Goal: Task Accomplishment & Management: Manage account settings

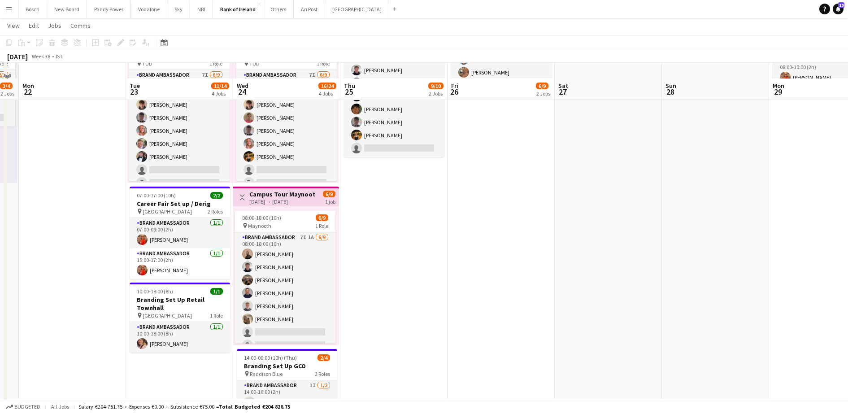
scroll to position [258, 0]
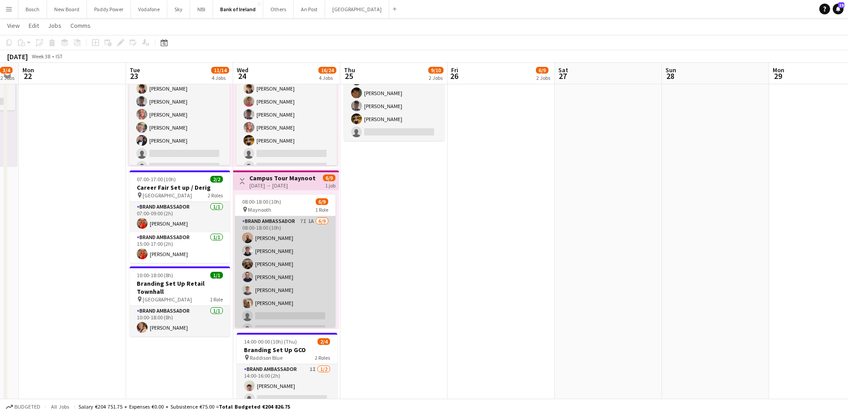
click at [283, 273] on app-card-role "Brand Ambassador 7I 1A [DATE] 08:00-18:00 (10h) [PERSON_NAME] [PERSON_NAME] [PE…" at bounding box center [285, 283] width 100 height 135
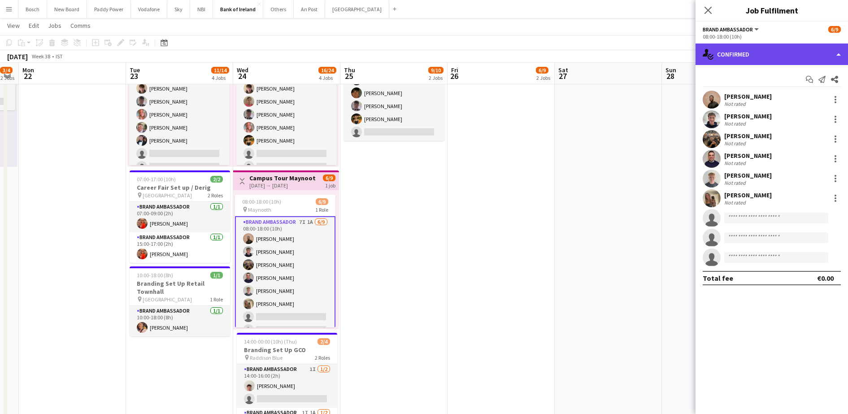
click at [798, 59] on div "single-neutral-actions-check-2 Confirmed" at bounding box center [772, 55] width 153 height 22
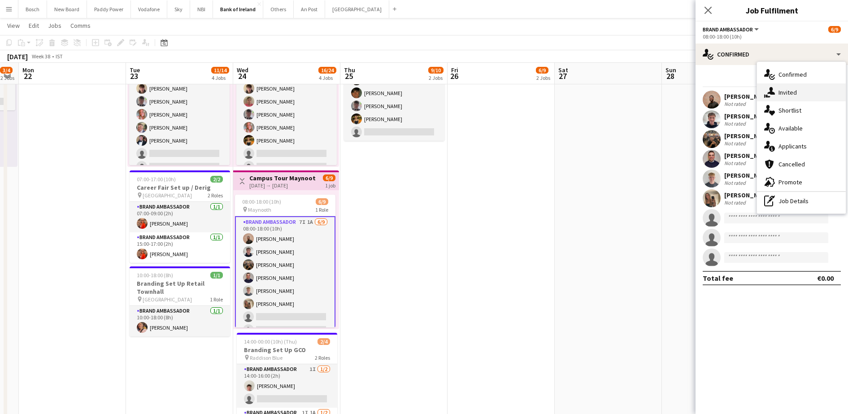
click at [810, 90] on div "single-neutral-actions-share-1 Invited" at bounding box center [801, 92] width 89 height 18
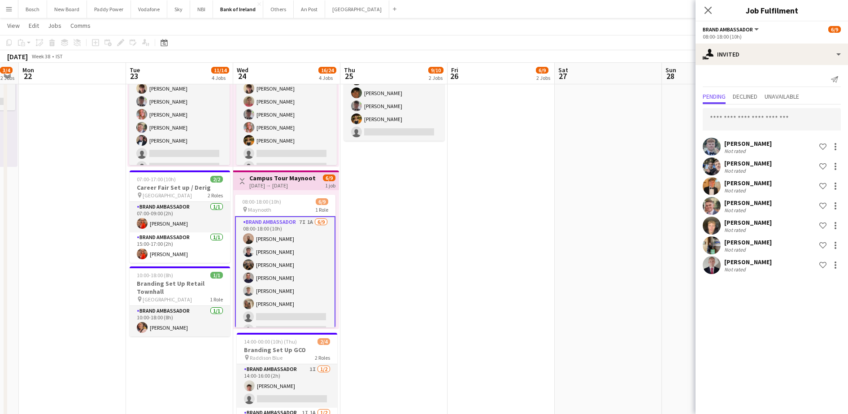
click at [845, 265] on div "[PERSON_NAME] Not rated Shortlist crew" at bounding box center [772, 265] width 153 height 18
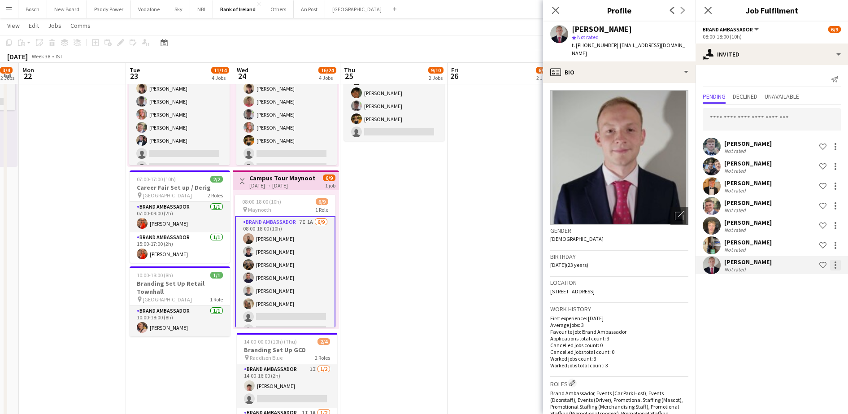
click at [837, 268] on div at bounding box center [835, 265] width 11 height 11
click at [803, 347] on span "Cancel invitation" at bounding box center [807, 346] width 52 height 8
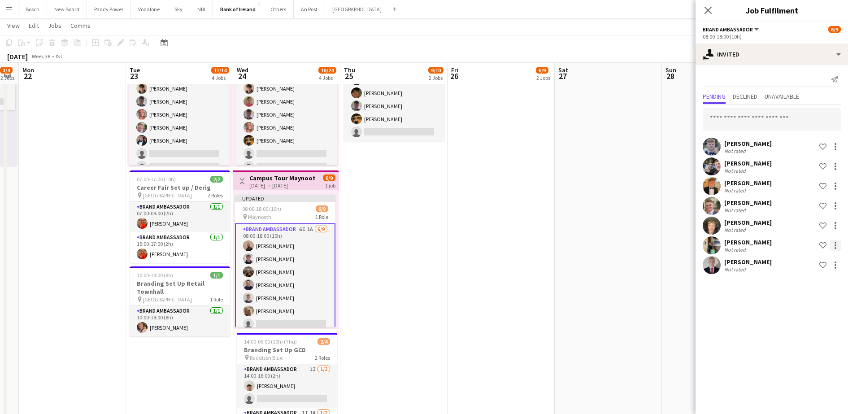
click at [836, 249] on div at bounding box center [835, 245] width 11 height 11
click at [803, 323] on span "Cancel invitation" at bounding box center [807, 327] width 52 height 8
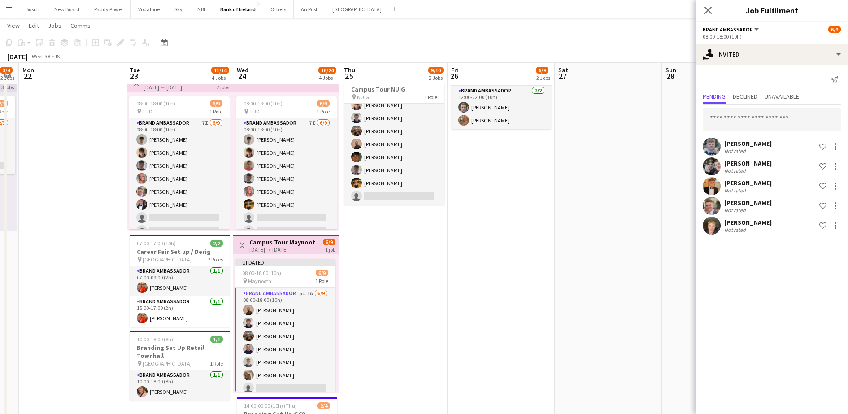
scroll to position [195, 0]
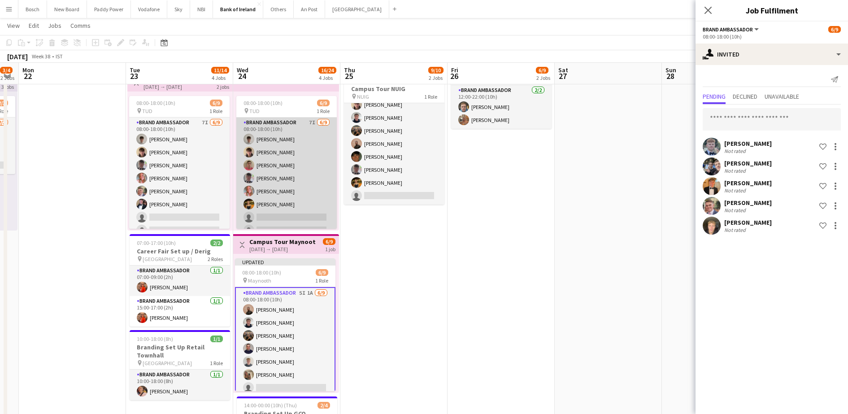
click at [293, 213] on app-card-role "Brand Ambassador 7I [DATE] 08:00-18:00 (10h) [PERSON_NAME] [PERSON_NAME] [PERSO…" at bounding box center [286, 185] width 100 height 135
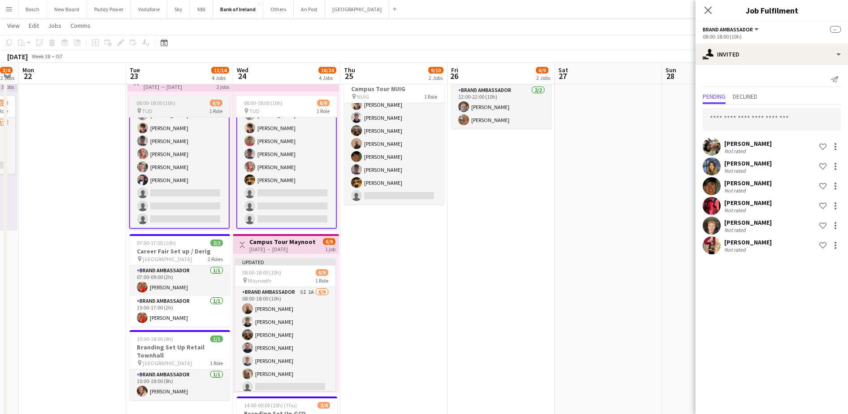
scroll to position [307, 0]
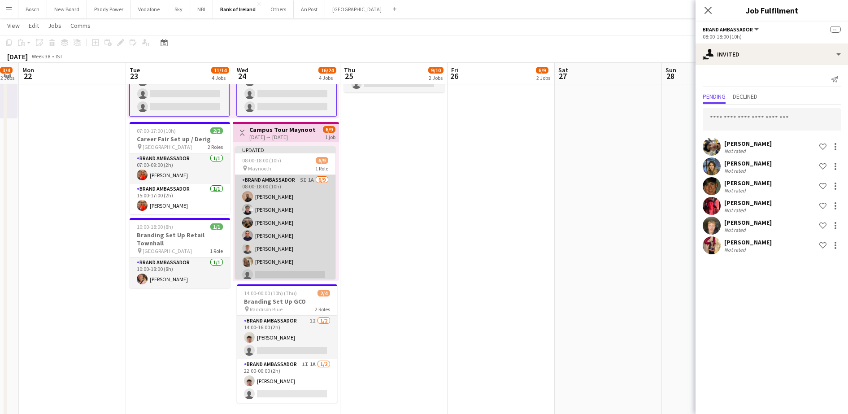
click at [305, 229] on app-card-role "Brand Ambassador 5I 1A [DATE] 08:00-18:00 (10h) [PERSON_NAME] [PERSON_NAME] [PE…" at bounding box center [285, 242] width 100 height 135
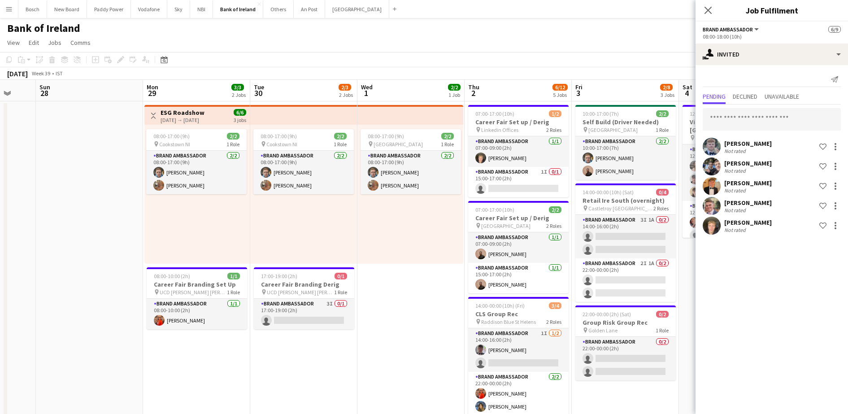
scroll to position [0, 285]
click at [313, 328] on app-card-role "Brand Ambassador 3I 0/1 17:00-19:00 (2h) single-neutral-actions" at bounding box center [304, 314] width 100 height 31
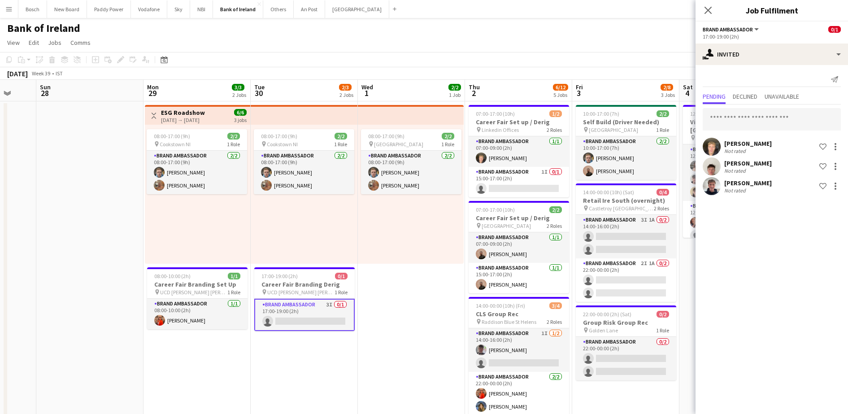
click at [773, 41] on app-options-switcher "Brand Ambassador All roles Brand Ambassador 0/1 17:00-19:00 (2h)" at bounding box center [772, 33] width 153 height 22
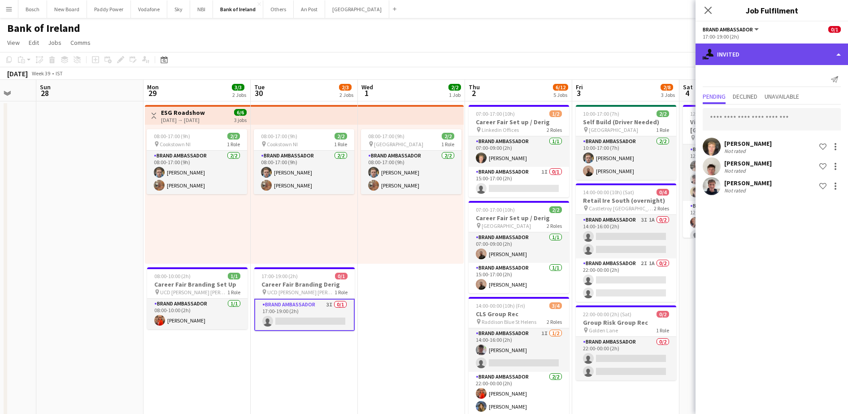
click at [773, 57] on div "single-neutral-actions-share-1 Invited" at bounding box center [772, 55] width 153 height 22
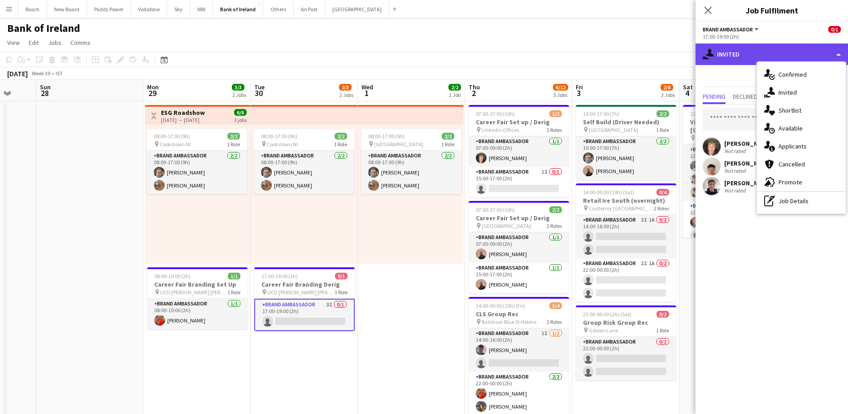
click at [773, 57] on div "single-neutral-actions-share-1 Invited" at bounding box center [772, 55] width 153 height 22
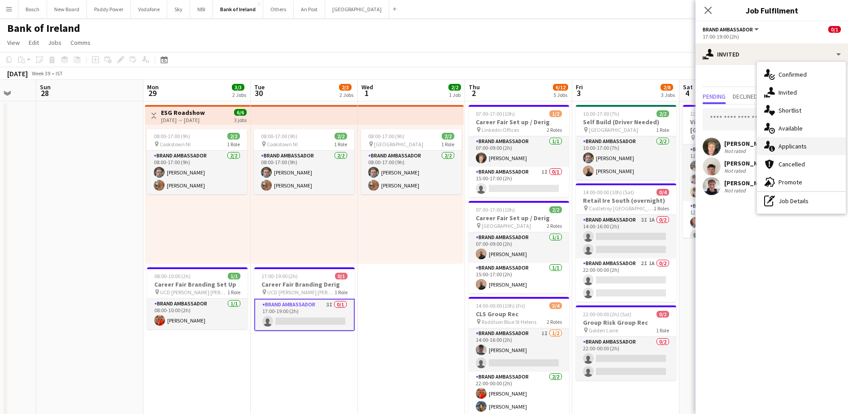
click at [793, 143] on span "Applicants" at bounding box center [793, 146] width 28 height 8
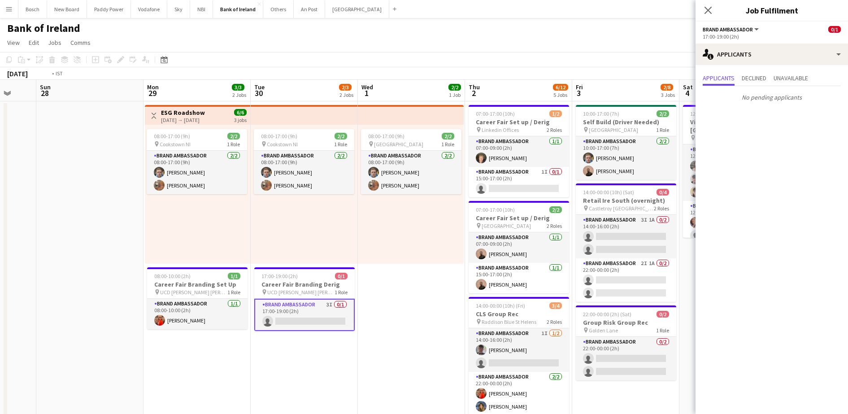
scroll to position [0, 349]
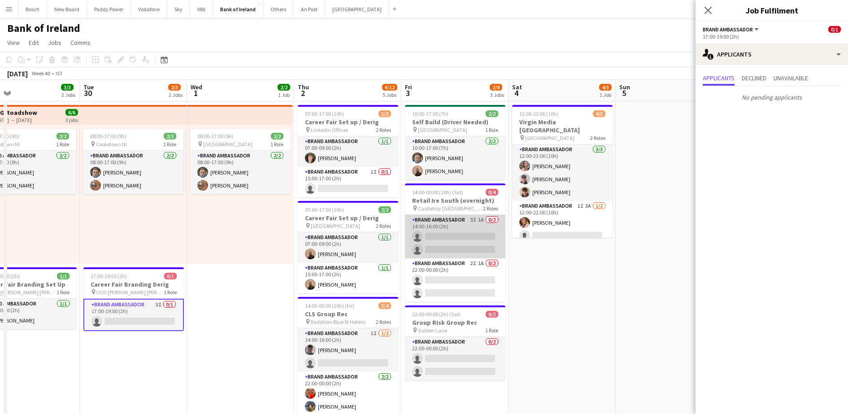
click at [463, 238] on app-card-role "Brand Ambassador 3I 1A 0/2 14:00-16:00 (2h) single-neutral-actions single-neutr…" at bounding box center [455, 237] width 100 height 44
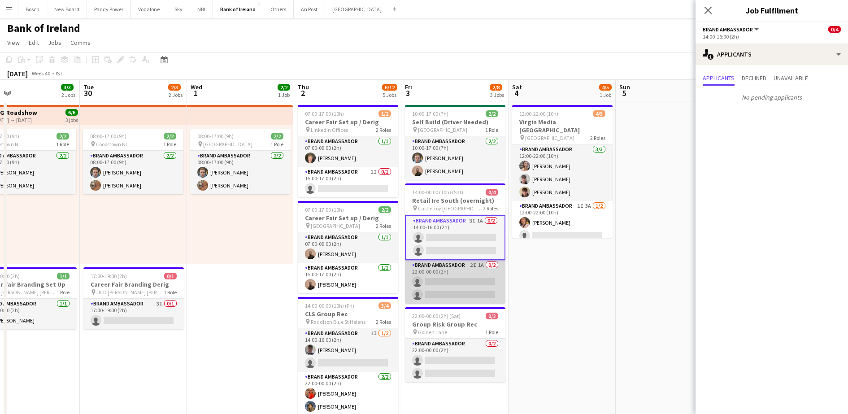
click at [456, 285] on app-card-role "Brand Ambassador 2I 1A 0/2 22:00-00:00 (2h) single-neutral-actions single-neutr…" at bounding box center [455, 282] width 100 height 44
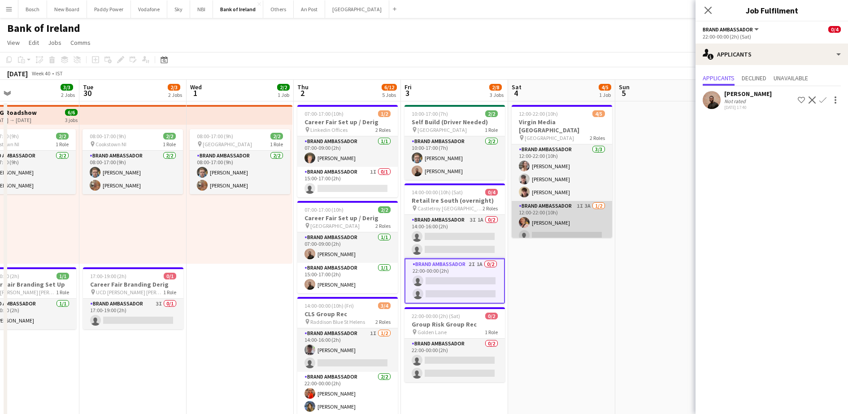
click at [550, 210] on app-card-role "Brand Ambassador 1I 3A [DATE] 12:00-22:00 (10h) [PERSON_NAME] single-neutral-ac…" at bounding box center [562, 223] width 100 height 44
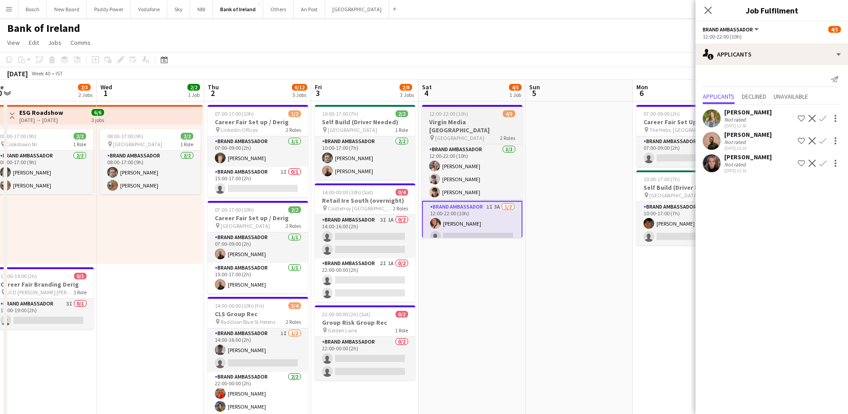
scroll to position [0, 334]
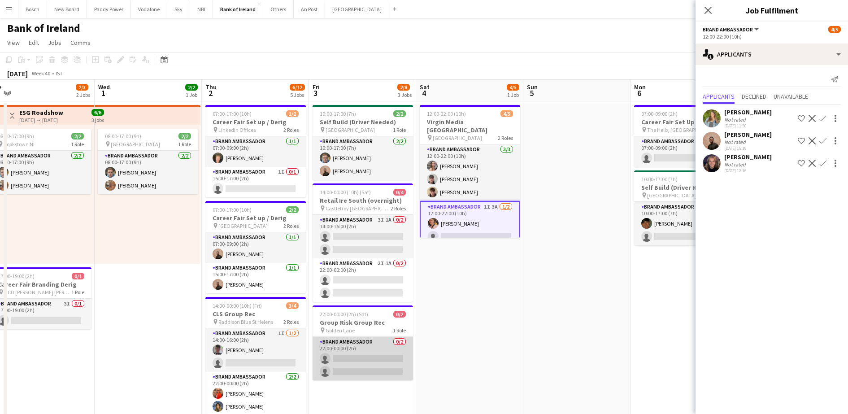
click at [358, 342] on app-card-role "Brand Ambassador 0/2 22:00-00:00 (2h) single-neutral-actions single-neutral-act…" at bounding box center [363, 359] width 100 height 44
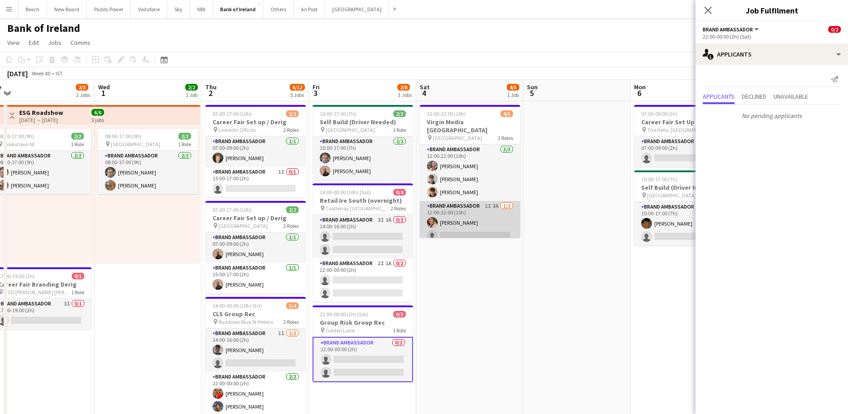
click at [458, 222] on app-card-role "Brand Ambassador 1I 3A [DATE] 12:00-22:00 (10h) [PERSON_NAME] single-neutral-ac…" at bounding box center [470, 223] width 100 height 44
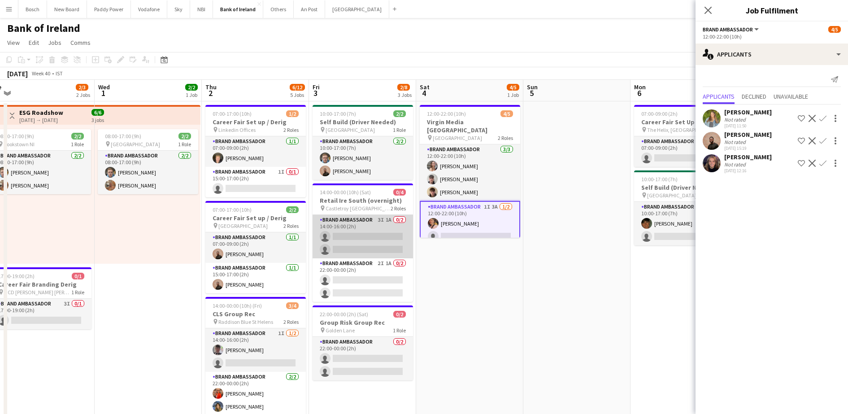
click at [369, 244] on app-card-role "Brand Ambassador 3I 1A 0/2 14:00-16:00 (2h) single-neutral-actions single-neutr…" at bounding box center [363, 237] width 100 height 44
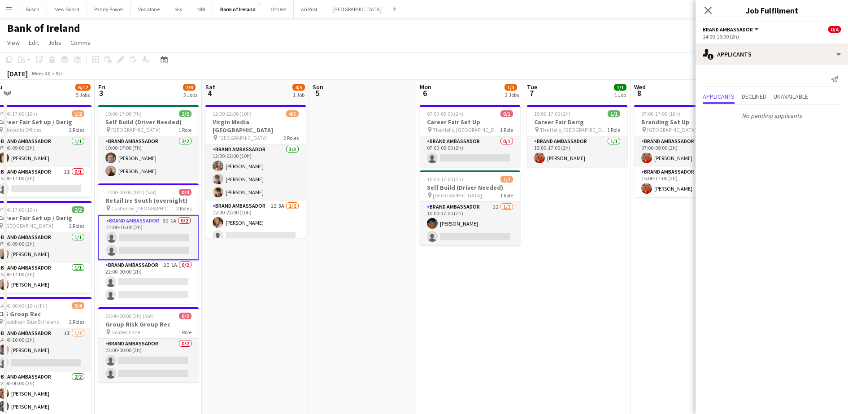
scroll to position [0, 332]
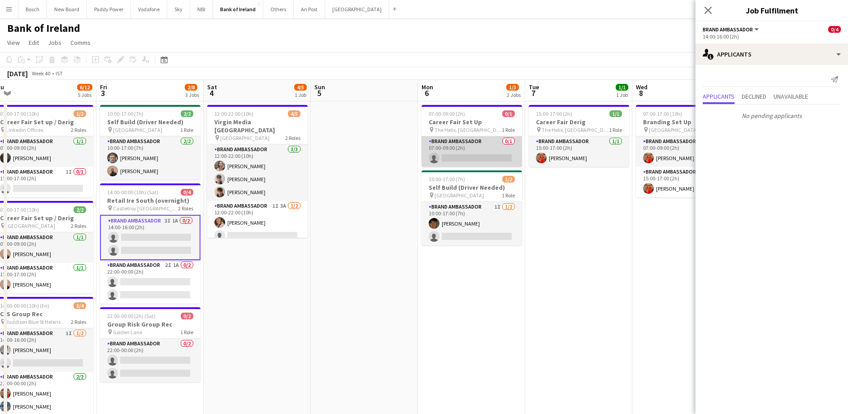
click at [484, 144] on app-card-role "Brand Ambassador 0/1 07:00-09:00 (2h) single-neutral-actions" at bounding box center [472, 151] width 100 height 31
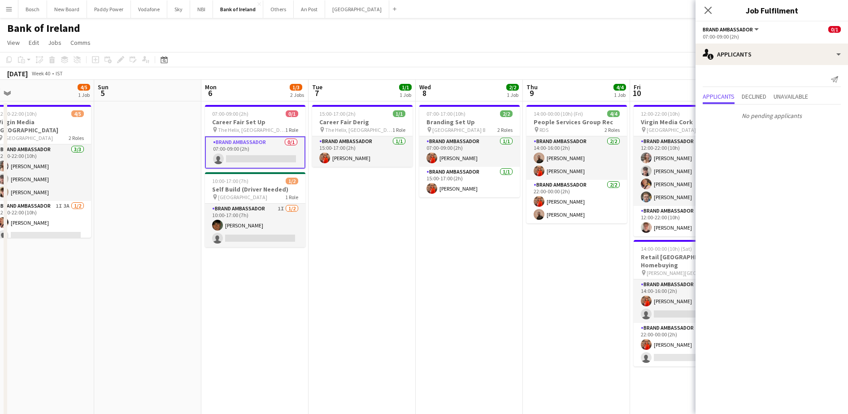
scroll to position [0, 336]
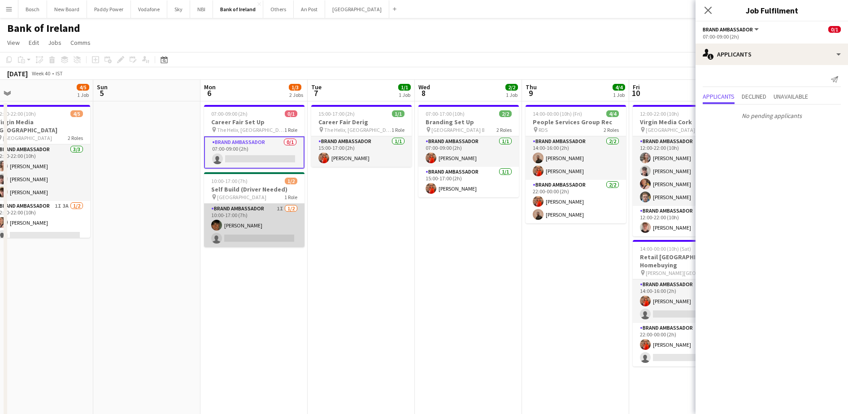
click at [258, 236] on app-card-role "Brand Ambassador 1I [DATE] 10:00-17:00 (7h) [PERSON_NAME] single-neutral-actions" at bounding box center [254, 226] width 100 height 44
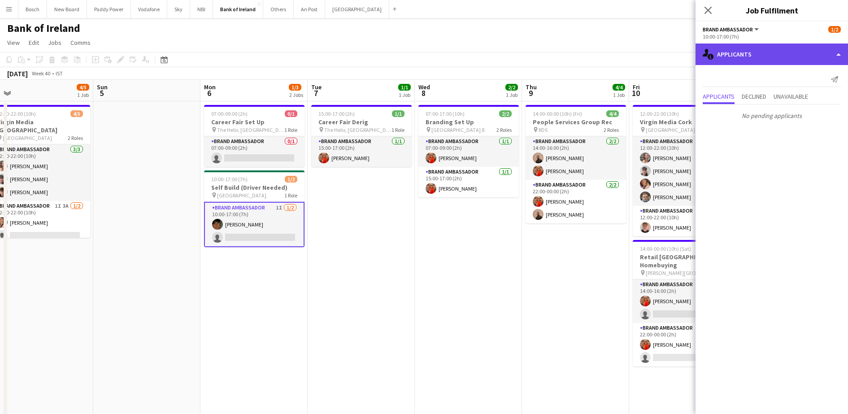
click at [795, 59] on div "single-neutral-actions-information Applicants" at bounding box center [772, 55] width 153 height 22
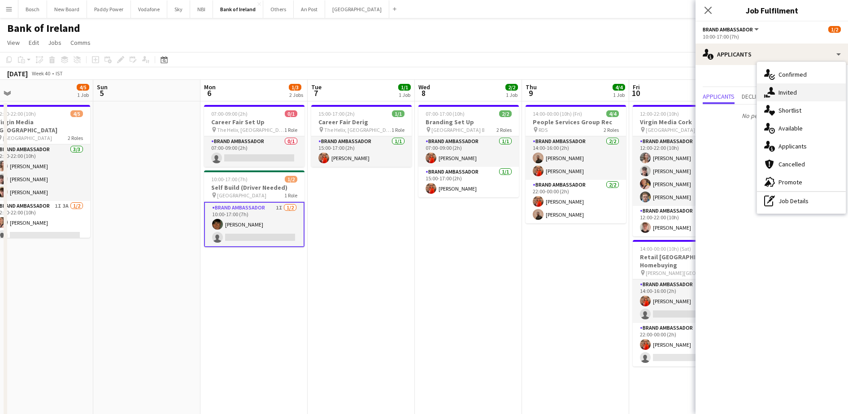
click at [788, 95] on span "Invited" at bounding box center [788, 92] width 18 height 8
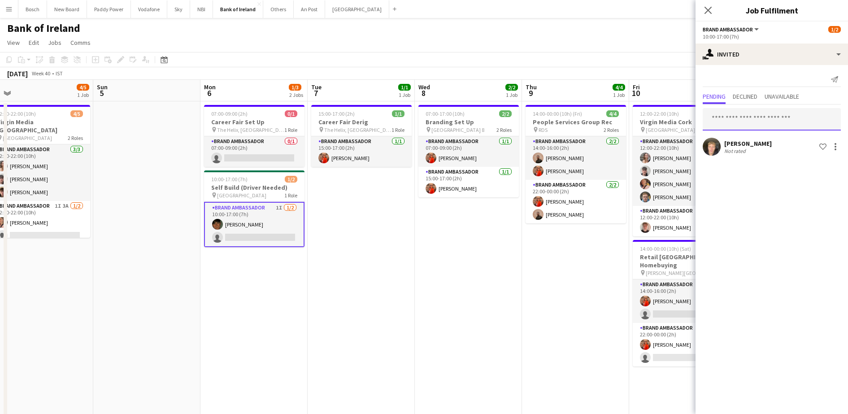
click at [766, 129] on input "text" at bounding box center [772, 119] width 138 height 22
click at [255, 155] on app-card-role "Brand Ambassador 0/1 07:00-09:00 (2h) single-neutral-actions" at bounding box center [254, 151] width 100 height 31
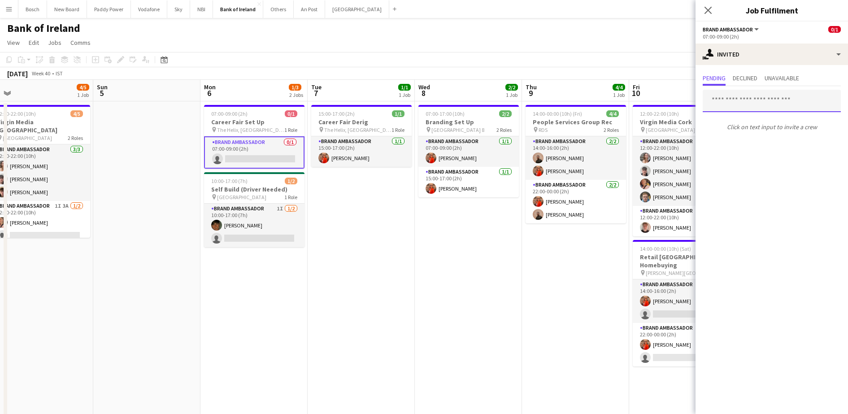
click at [735, 101] on input "text" at bounding box center [772, 101] width 138 height 22
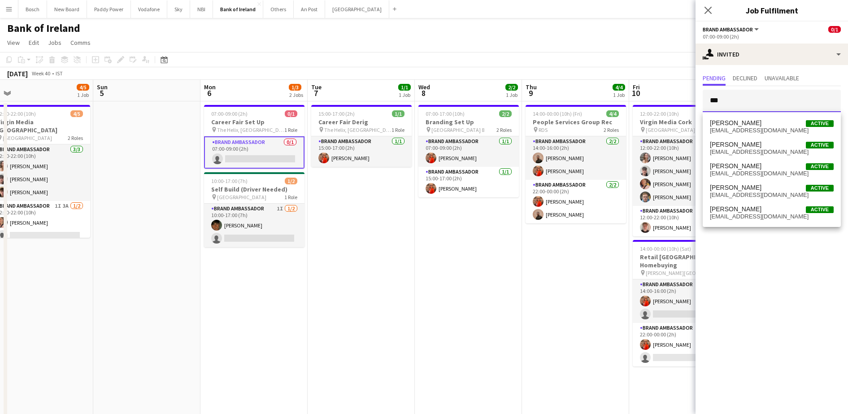
type input "***"
click at [732, 150] on span "[EMAIL_ADDRESS][DOMAIN_NAME]" at bounding box center [772, 151] width 124 height 7
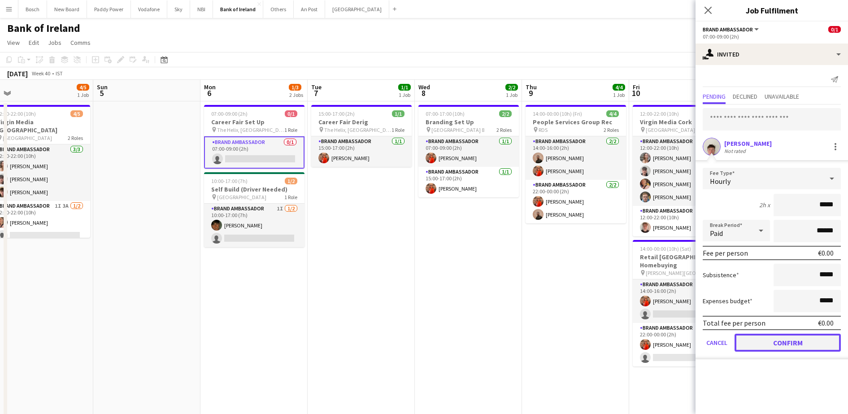
click at [776, 349] on button "Confirm" at bounding box center [788, 343] width 106 height 18
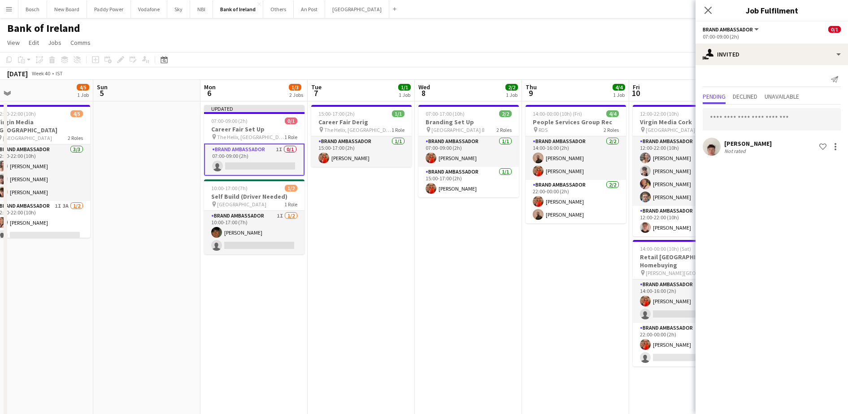
click at [596, 53] on app-toolbar "Copy Paste Paste Ctrl+V Paste with crew Ctrl+Shift+V Paste linked Job [GEOGRAPH…" at bounding box center [424, 59] width 848 height 15
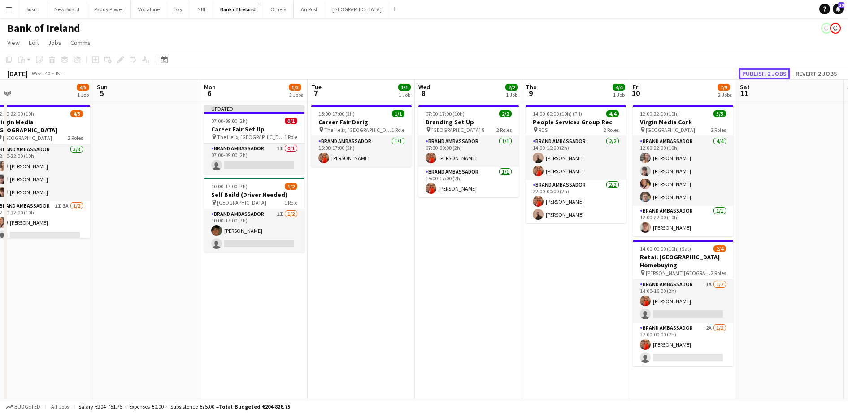
click at [748, 77] on button "Publish 2 jobs" at bounding box center [765, 74] width 52 height 12
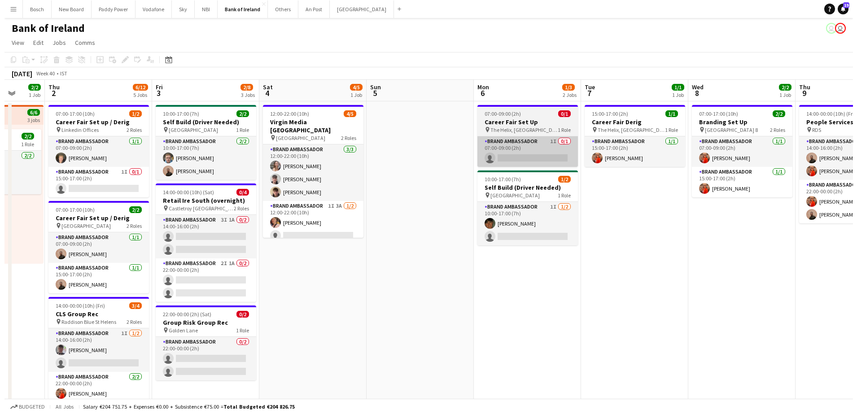
scroll to position [0, 281]
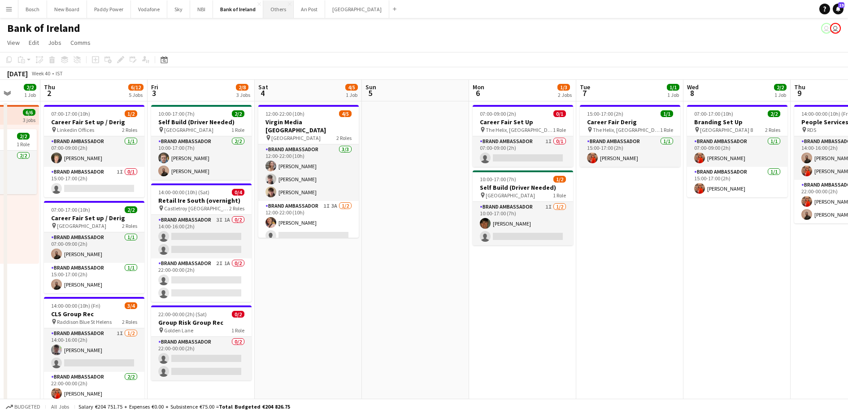
click at [272, 16] on button "Others Close" at bounding box center [278, 8] width 31 height 17
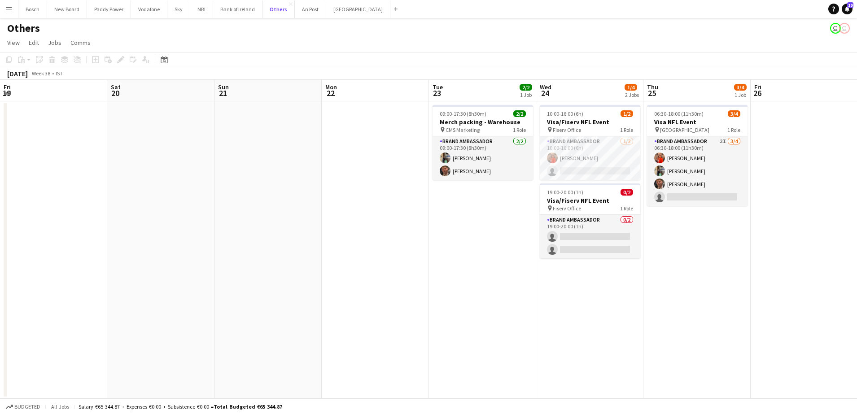
scroll to position [0, 284]
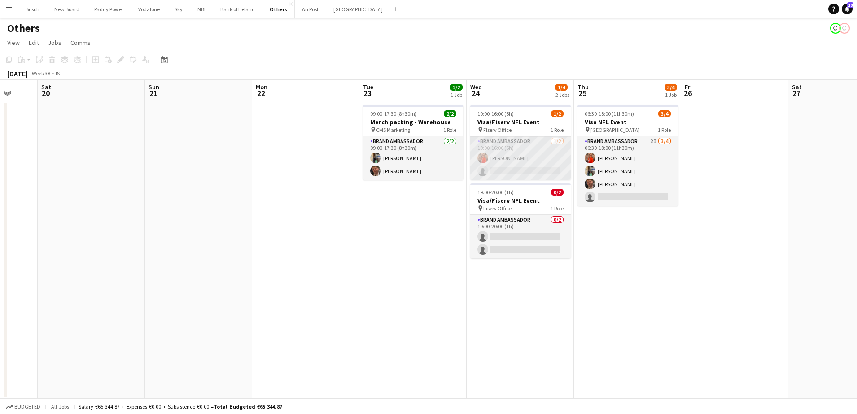
click at [529, 161] on app-card-role "Brand Ambassador [DATE] 10:00-16:00 (6h) [PERSON_NAME] single-neutral-actions" at bounding box center [520, 158] width 100 height 44
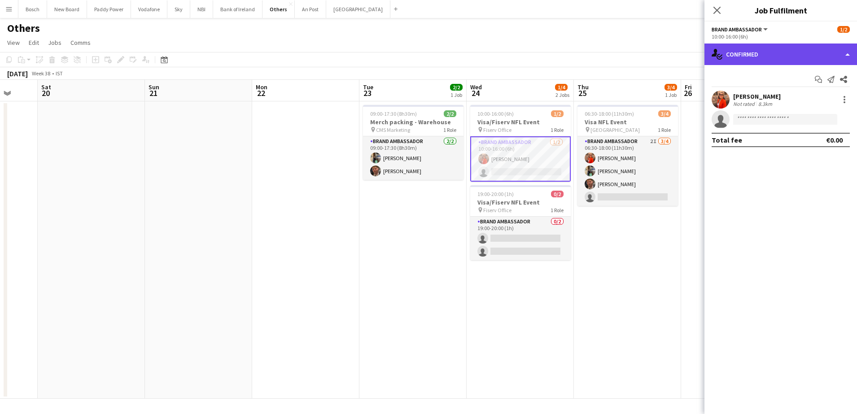
click at [778, 52] on div "single-neutral-actions-check-2 Confirmed" at bounding box center [780, 55] width 153 height 22
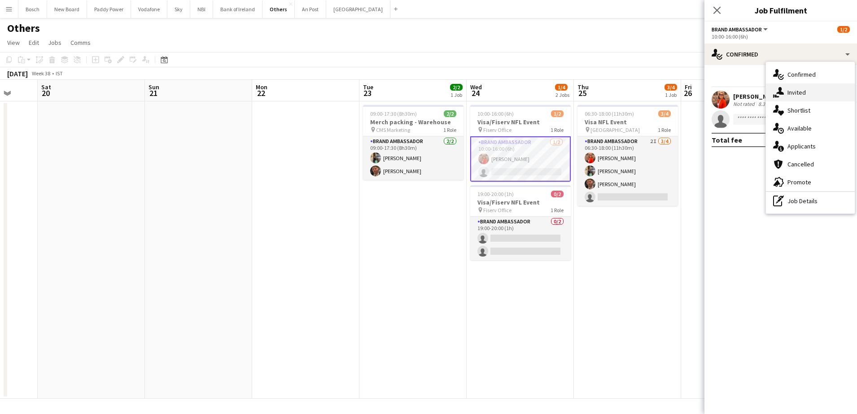
click at [799, 88] on span "Invited" at bounding box center [796, 92] width 18 height 8
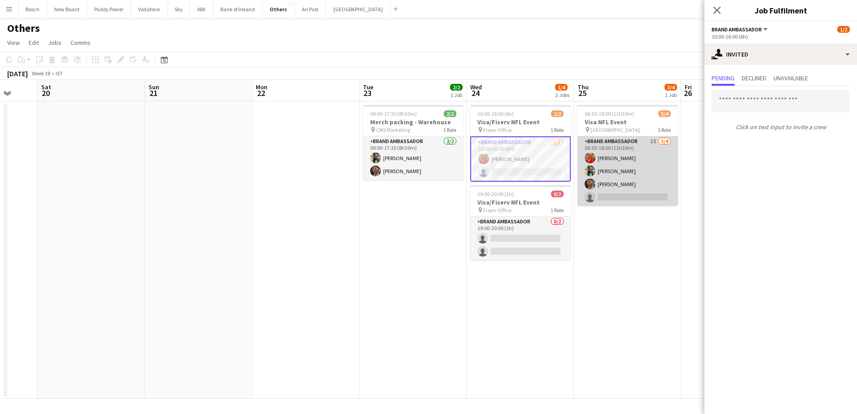
click at [644, 184] on app-card-role "Brand Ambassador 2I [DATE] 06:30-18:00 (11h30m) [PERSON_NAME] [PERSON_NAME] [PE…" at bounding box center [627, 171] width 100 height 70
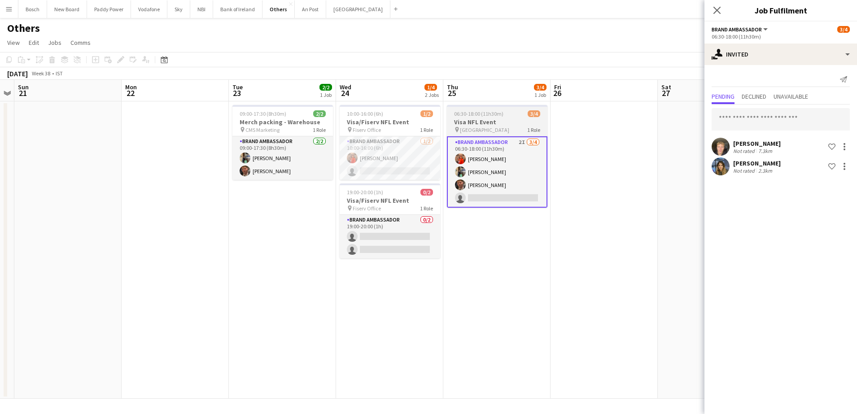
scroll to position [0, 308]
click at [228, 14] on button "Bank of Ireland Close" at bounding box center [237, 8] width 49 height 17
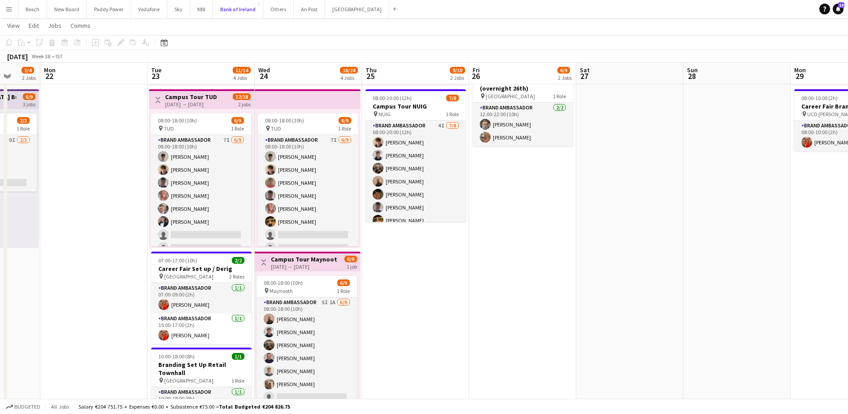
scroll to position [177, 0]
click at [275, 15] on button "Others Close" at bounding box center [278, 8] width 31 height 17
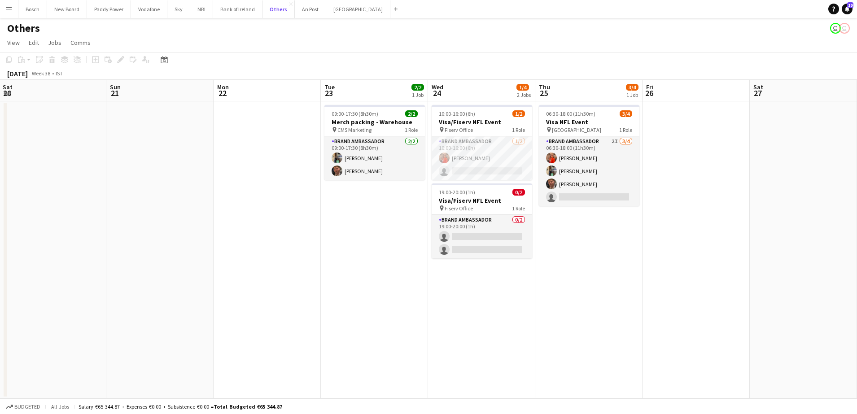
scroll to position [0, 215]
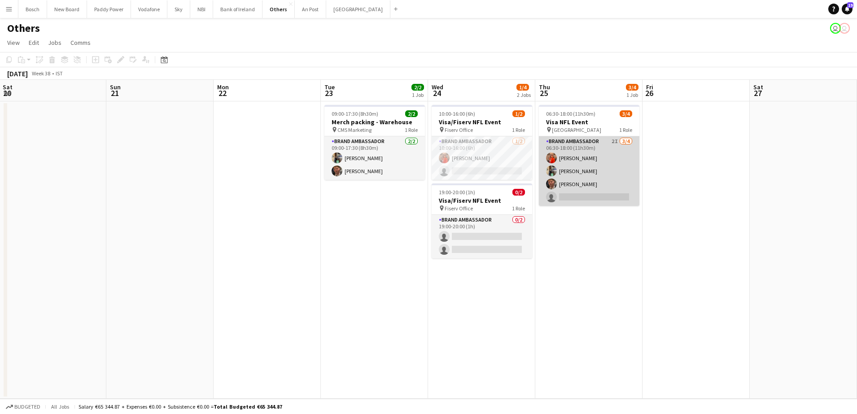
click at [626, 178] on app-card-role "Brand Ambassador 2I [DATE] 06:30-18:00 (11h30m) [PERSON_NAME] [PERSON_NAME] [PE…" at bounding box center [589, 171] width 100 height 70
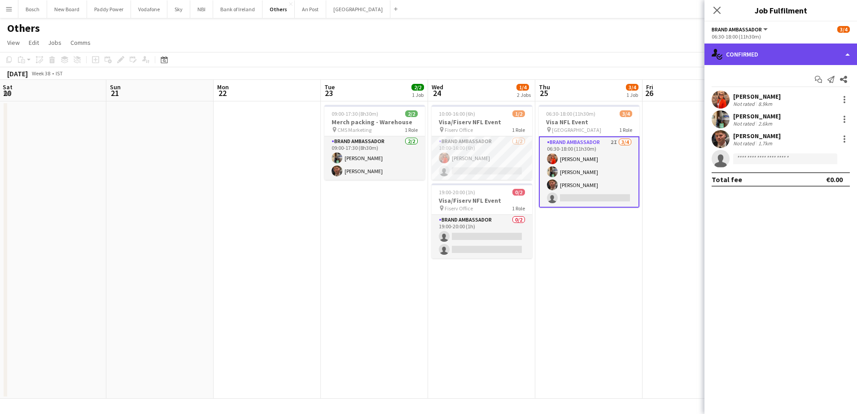
click at [771, 51] on div "single-neutral-actions-check-2 Confirmed" at bounding box center [780, 55] width 153 height 22
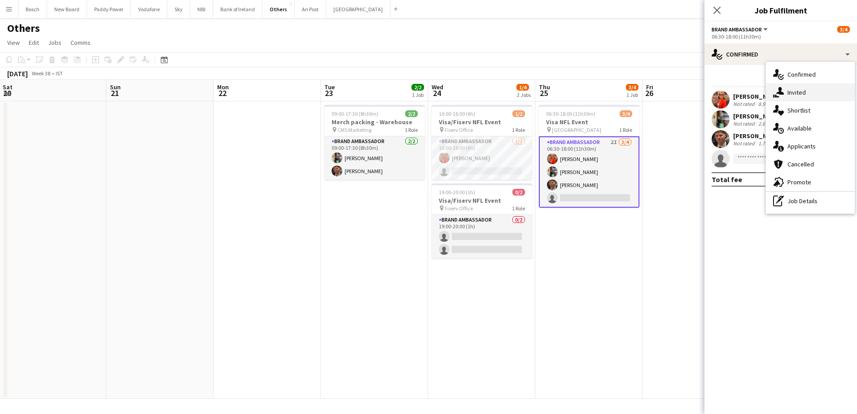
click at [781, 87] on icon "single-neutral-actions-share-1" at bounding box center [778, 92] width 11 height 11
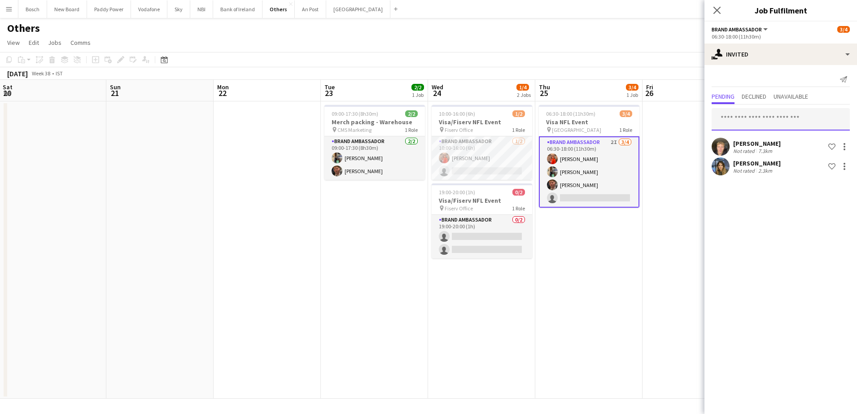
click at [751, 113] on input "text" at bounding box center [780, 119] width 138 height 22
type input "*"
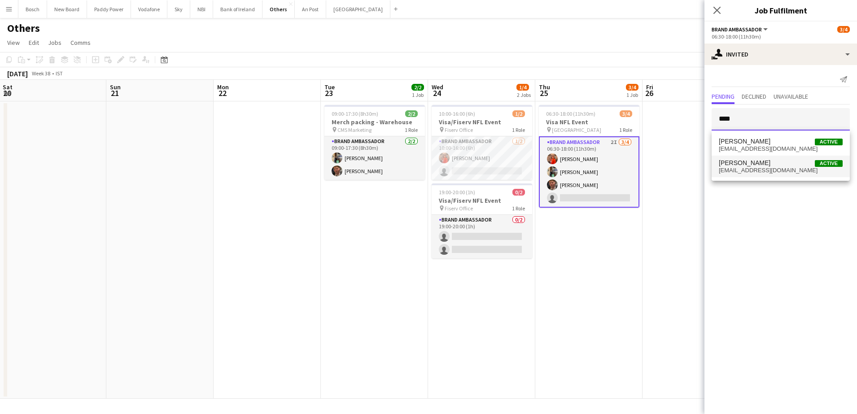
type input "****"
click at [724, 162] on span "[PERSON_NAME]" at bounding box center [745, 163] width 52 height 8
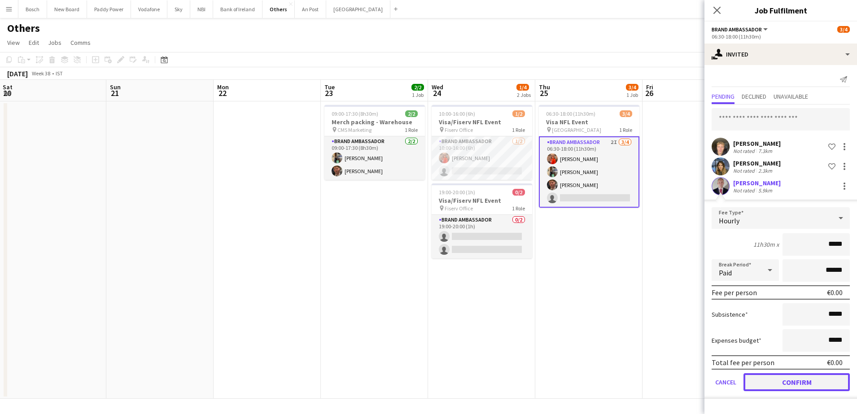
click at [789, 379] on button "Confirm" at bounding box center [796, 382] width 106 height 18
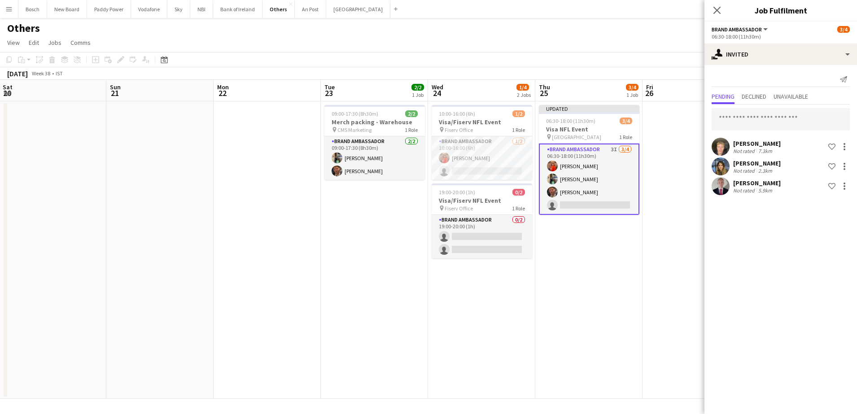
click at [642, 45] on app-page-menu "View Day view expanded Day view collapsed Month view Date picker Jump to [DATE]…" at bounding box center [428, 43] width 857 height 17
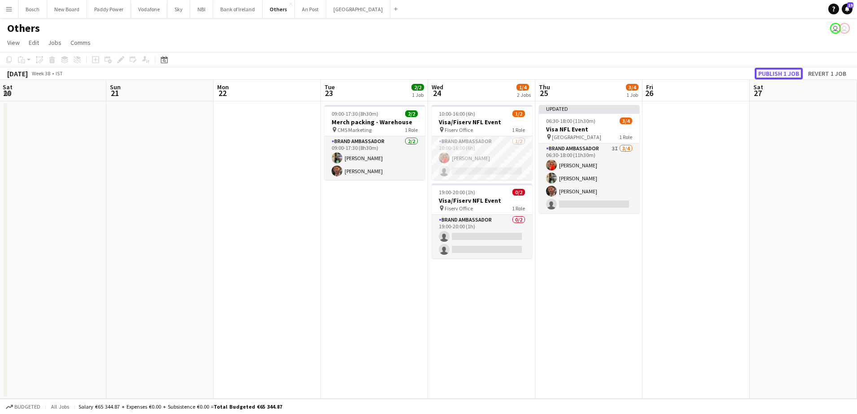
click at [785, 72] on button "Publish 1 job" at bounding box center [778, 74] width 48 height 12
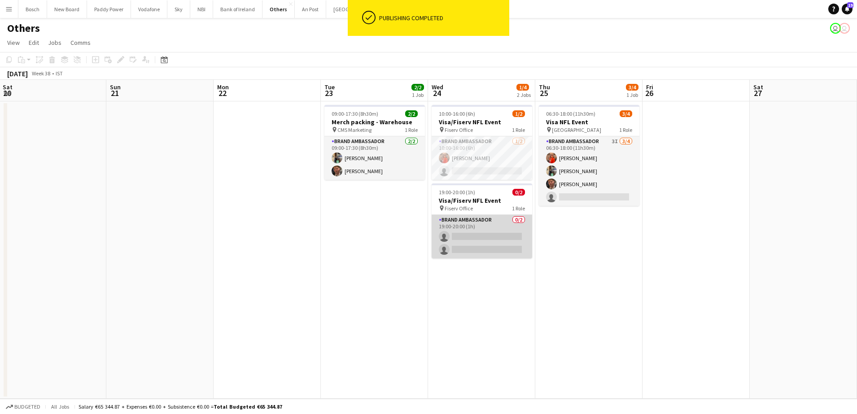
click at [489, 222] on app-card-role "Brand Ambassador 0/2 19:00-20:00 (1h) single-neutral-actions single-neutral-act…" at bounding box center [482, 237] width 100 height 44
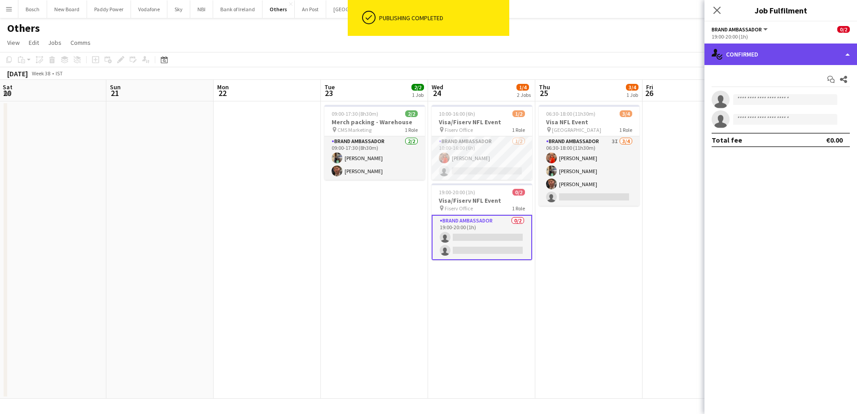
click at [774, 56] on div "single-neutral-actions-check-2 Confirmed" at bounding box center [780, 55] width 153 height 22
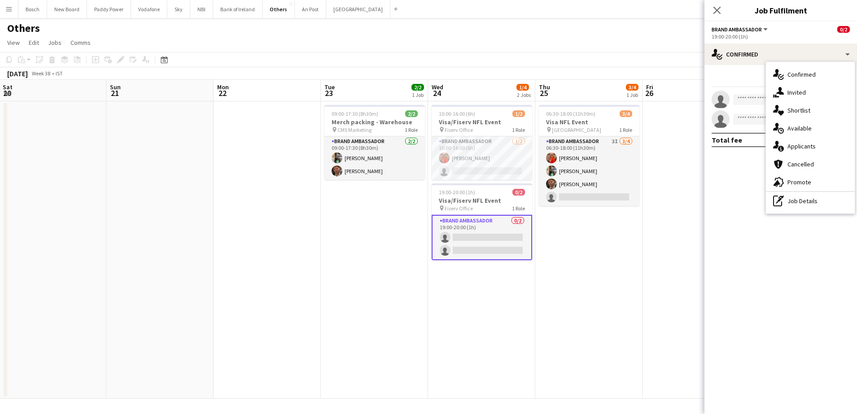
click at [378, 56] on app-toolbar "Copy Paste Paste Ctrl+V Paste with crew Ctrl+Shift+V Paste linked Job [GEOGRAPH…" at bounding box center [428, 59] width 857 height 15
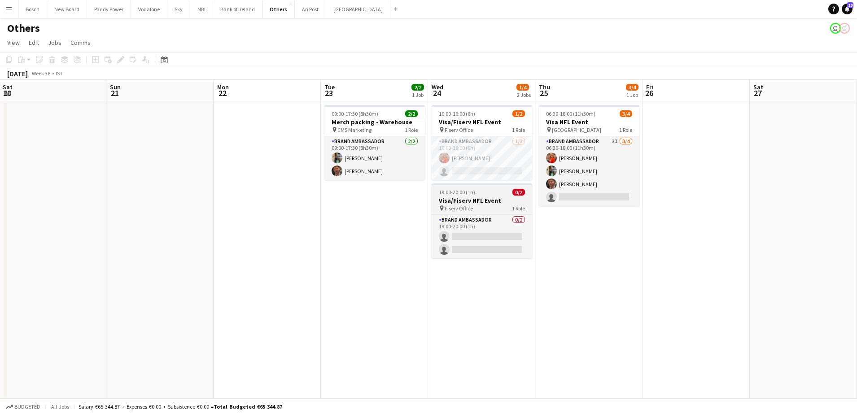
click at [492, 198] on h3 "Visa/Fiserv NFL Event" at bounding box center [482, 200] width 100 height 8
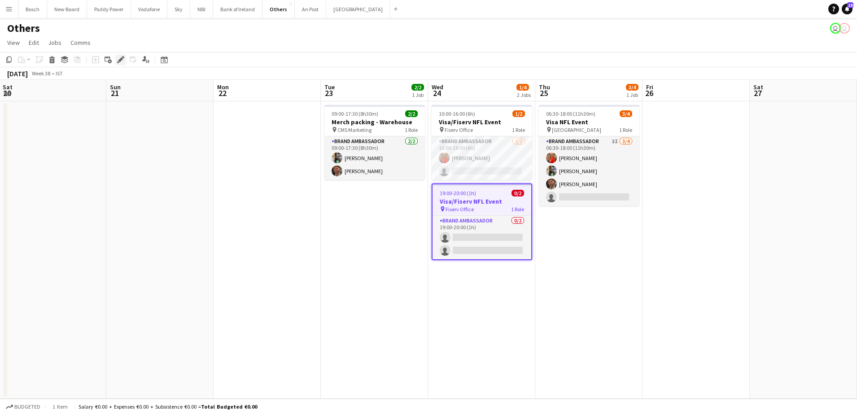
click at [116, 55] on div "Edit" at bounding box center [120, 59] width 11 height 11
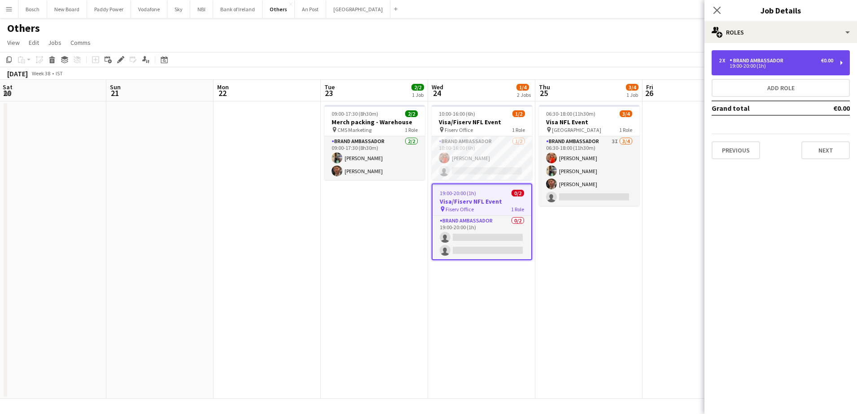
click at [753, 66] on div "19:00-20:00 (1h)" at bounding box center [776, 66] width 114 height 4
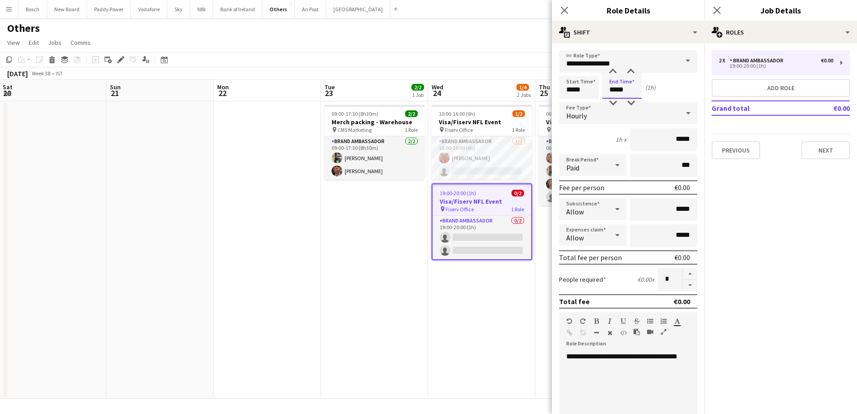
click at [620, 77] on input "*****" at bounding box center [621, 87] width 39 height 22
type input "*****"
click at [585, 86] on input "*****" at bounding box center [578, 87] width 39 height 22
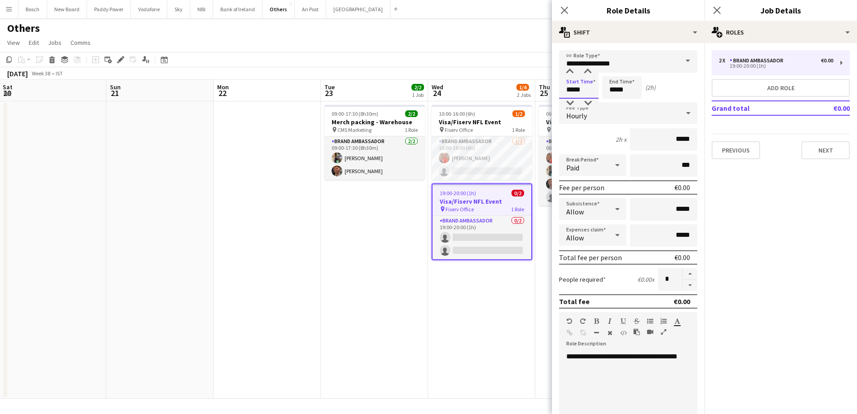
click at [585, 86] on input "*****" at bounding box center [578, 87] width 39 height 22
type input "*****"
click at [837, 150] on button "Next" at bounding box center [825, 150] width 48 height 18
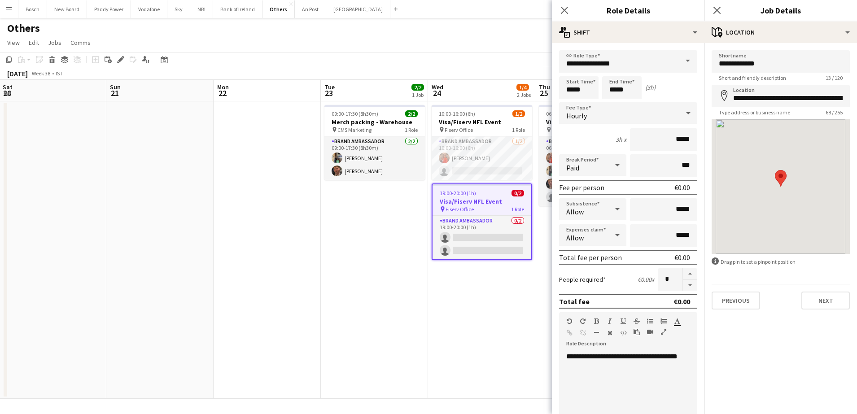
click at [439, 28] on div "Others user user" at bounding box center [428, 26] width 857 height 17
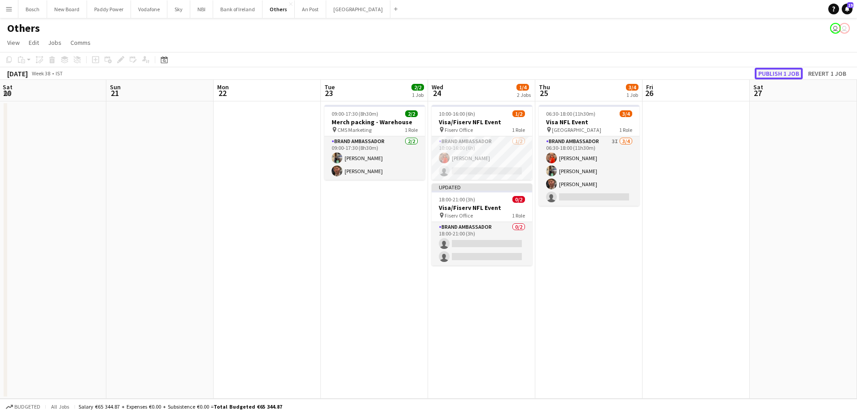
click at [779, 71] on button "Publish 1 job" at bounding box center [778, 74] width 48 height 12
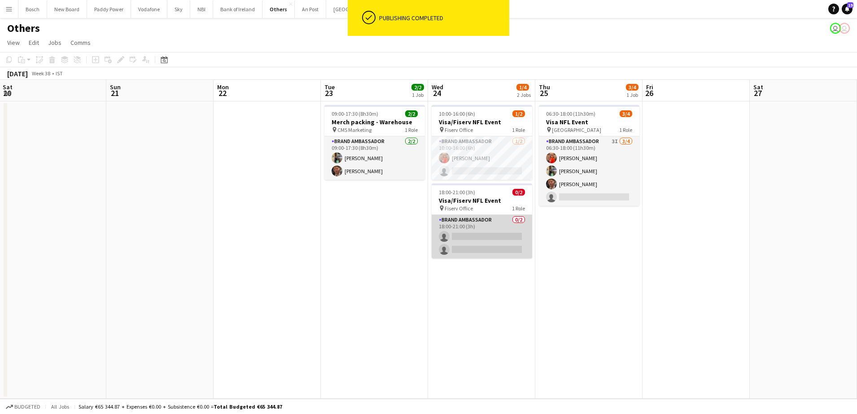
click at [478, 240] on app-card-role "Brand Ambassador 0/2 18:00-21:00 (3h) single-neutral-actions single-neutral-act…" at bounding box center [482, 237] width 100 height 44
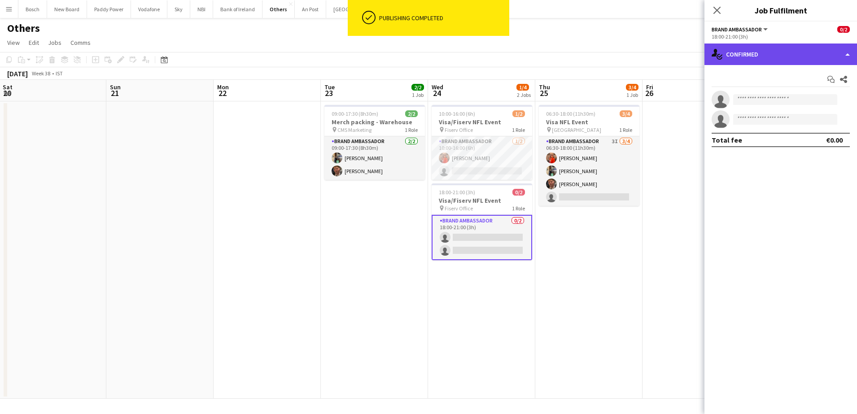
click at [771, 63] on div "single-neutral-actions-check-2 Confirmed" at bounding box center [780, 55] width 153 height 22
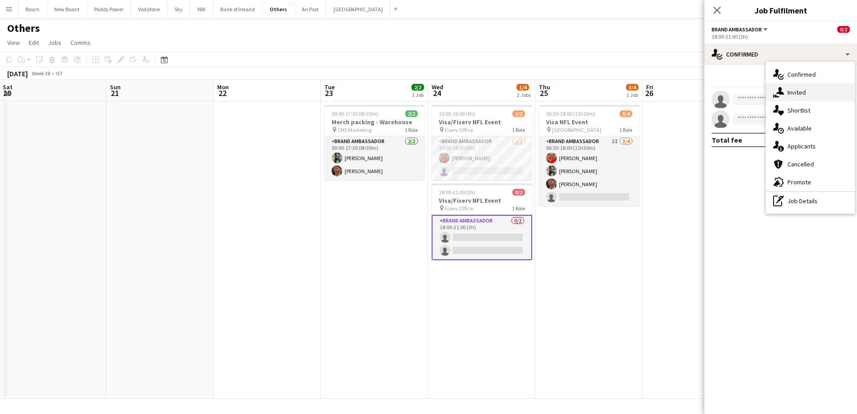
click at [793, 89] on span "Invited" at bounding box center [796, 92] width 18 height 8
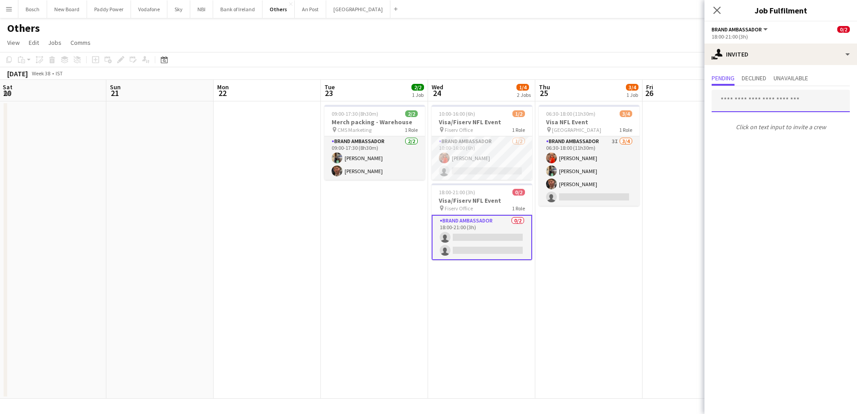
click at [753, 108] on input "text" at bounding box center [780, 101] width 138 height 22
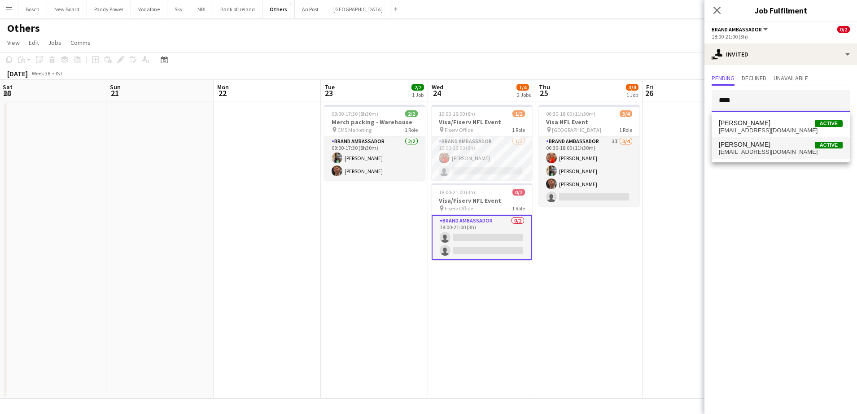
type input "****"
click at [785, 146] on span "[PERSON_NAME] Active" at bounding box center [781, 145] width 124 height 8
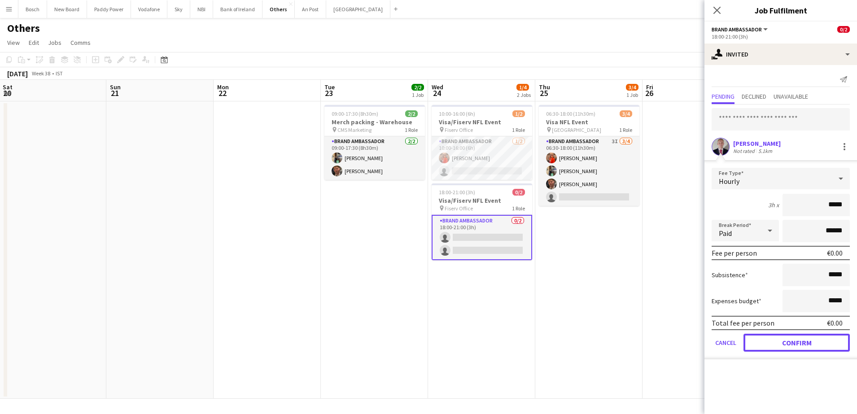
click at [786, 337] on button "Confirm" at bounding box center [796, 343] width 106 height 18
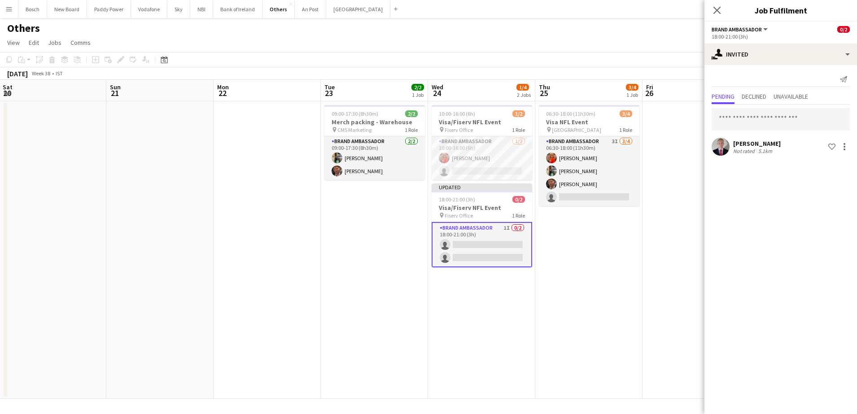
click at [652, 32] on div "Others user user" at bounding box center [428, 26] width 857 height 17
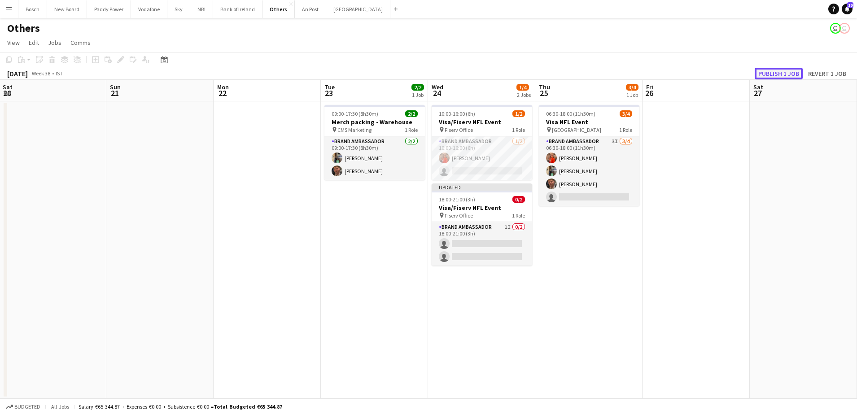
click at [789, 74] on button "Publish 1 job" at bounding box center [778, 74] width 48 height 12
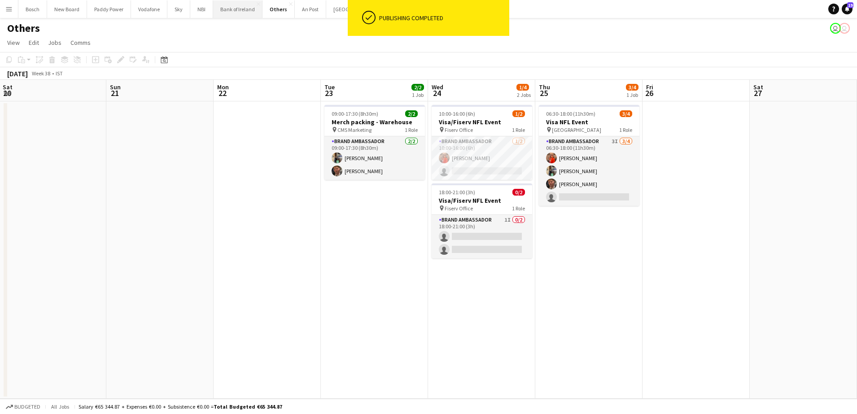
click at [232, 8] on button "Bank of Ireland Close" at bounding box center [237, 8] width 49 height 17
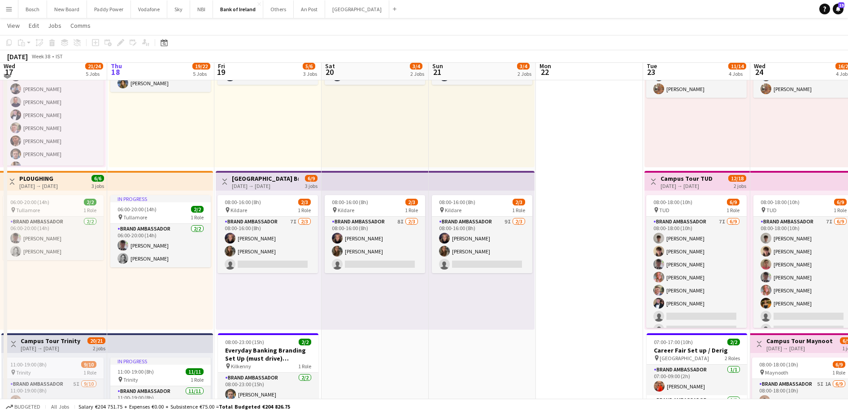
scroll to position [96, 0]
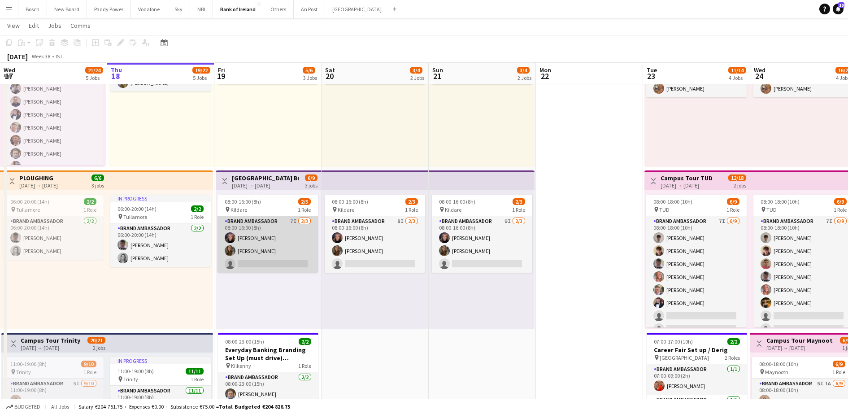
click at [270, 256] on app-card-role "Brand Ambassador 7I 2/3 08:00-16:00 (8h) Jessica Blyth Abbie Lyons single-neutr…" at bounding box center [268, 244] width 100 height 57
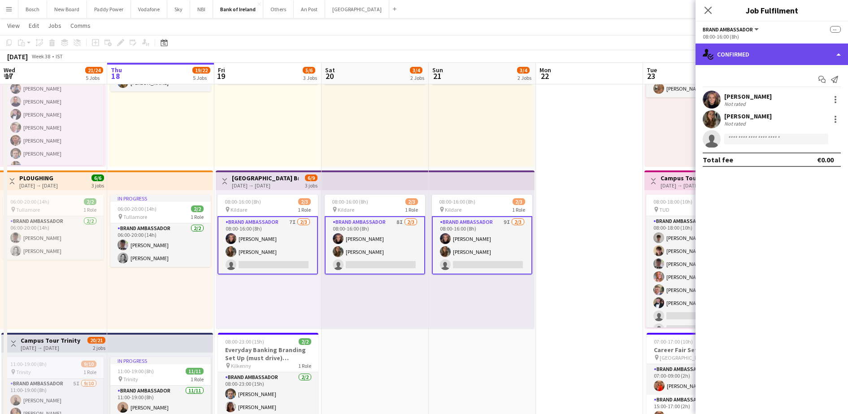
click at [774, 50] on div "single-neutral-actions-check-2 Confirmed" at bounding box center [772, 55] width 153 height 22
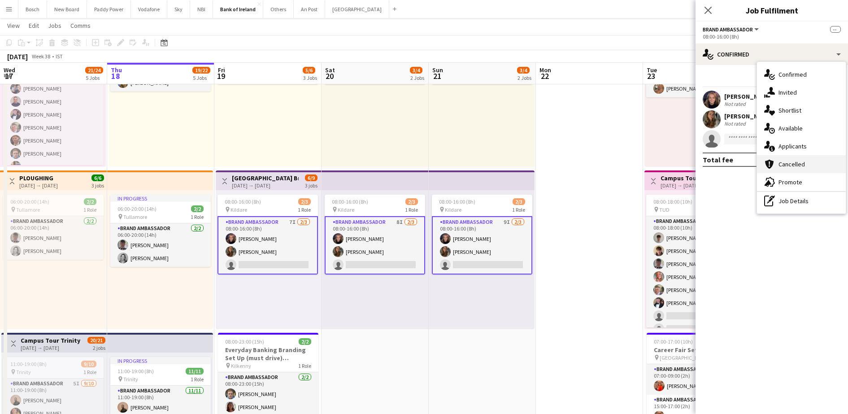
click at [803, 164] on span "Cancelled" at bounding box center [792, 164] width 26 height 8
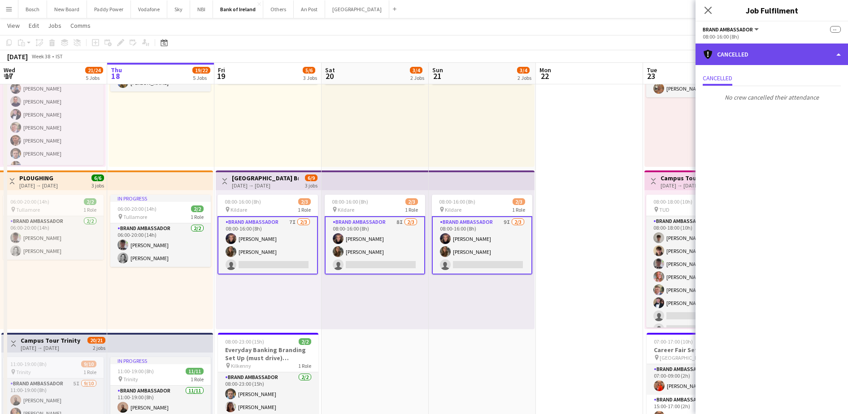
click at [752, 47] on div "cancellation Cancelled" at bounding box center [772, 55] width 153 height 22
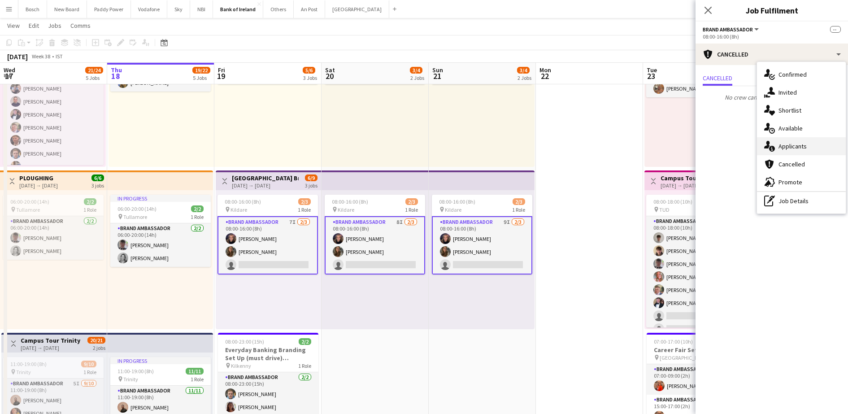
click at [781, 148] on span "Applicants" at bounding box center [793, 146] width 28 height 8
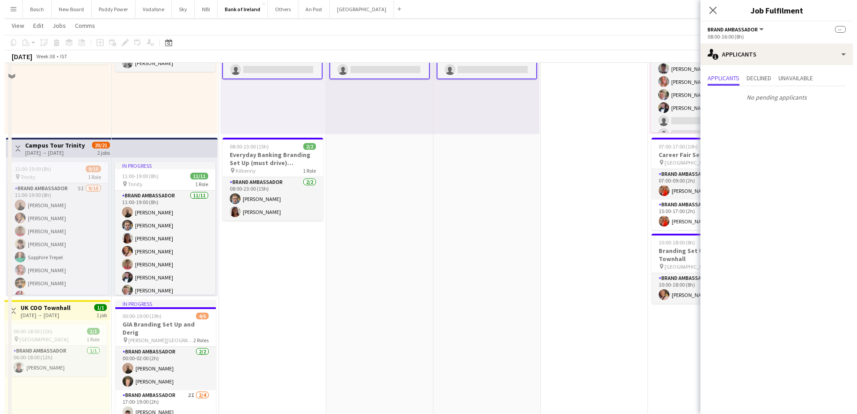
scroll to position [0, 0]
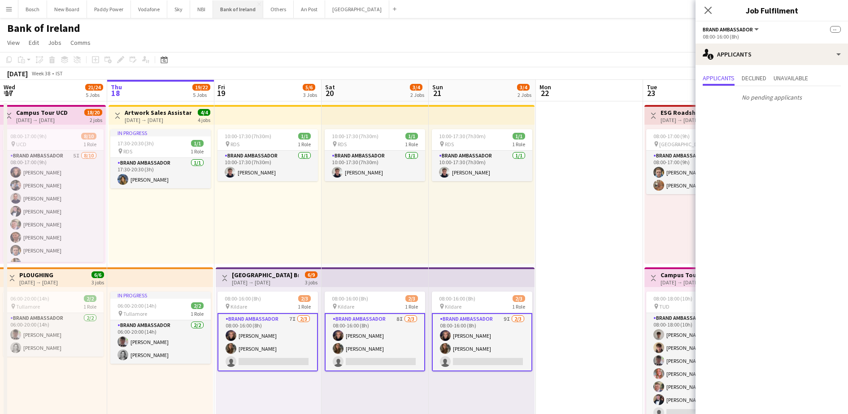
click at [240, 9] on button "Bank of Ireland Close" at bounding box center [238, 8] width 50 height 17
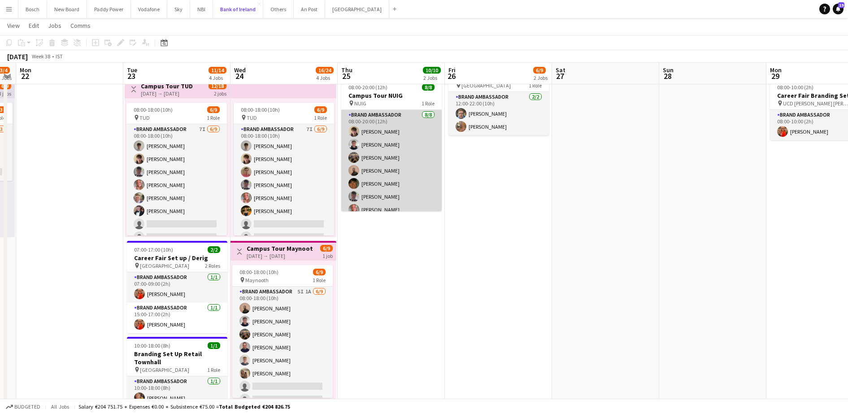
scroll to position [20, 0]
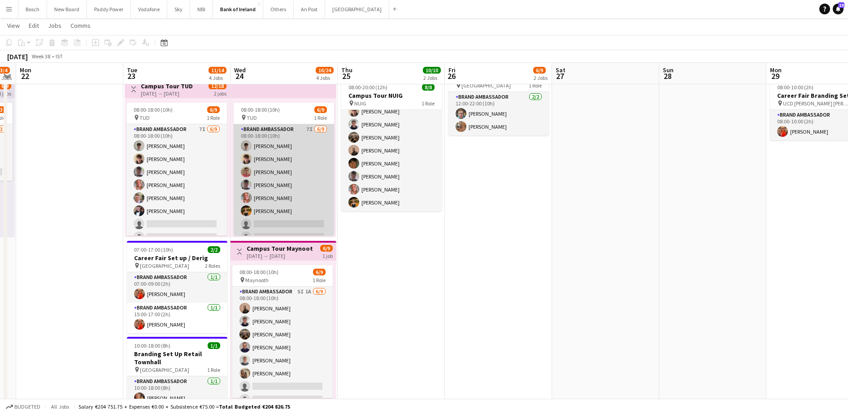
click at [298, 183] on app-card-role "Brand Ambassador 7I [DATE] 08:00-18:00 (10h) [PERSON_NAME] [PERSON_NAME] [PERSO…" at bounding box center [284, 191] width 100 height 135
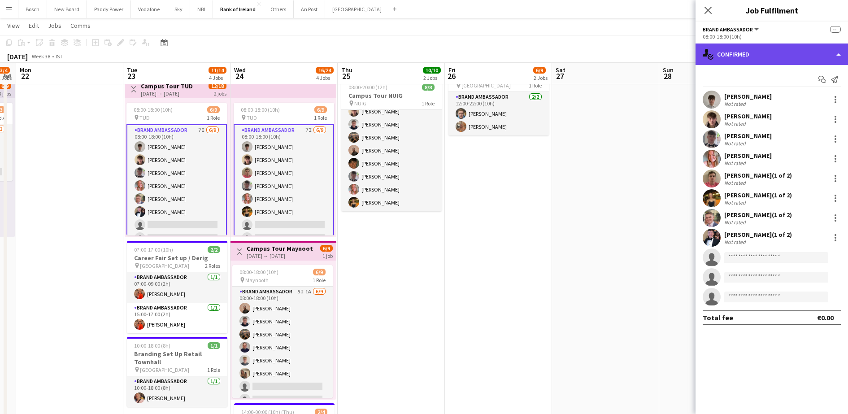
click at [760, 53] on div "single-neutral-actions-check-2 Confirmed" at bounding box center [772, 55] width 153 height 22
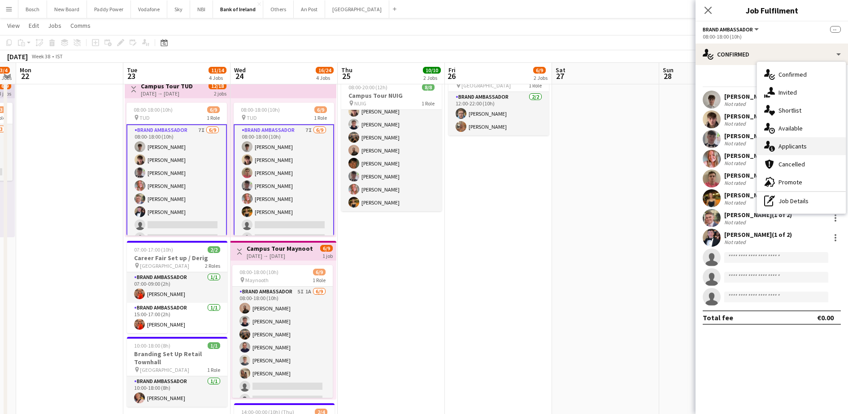
click at [805, 152] on div "single-neutral-actions-information Applicants" at bounding box center [801, 146] width 89 height 18
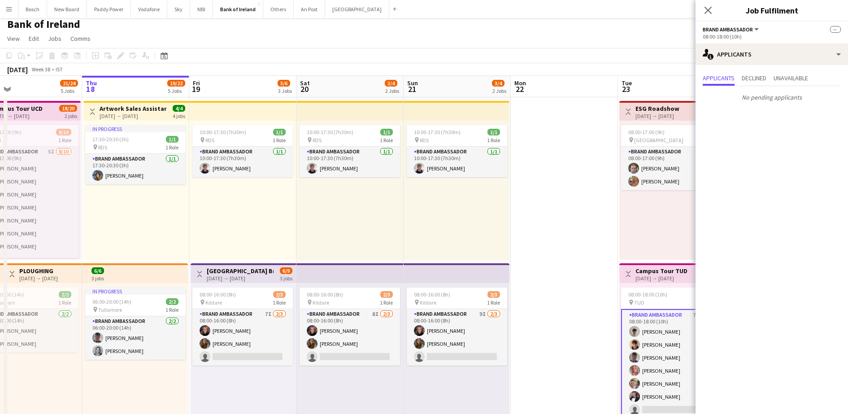
scroll to position [0, 203]
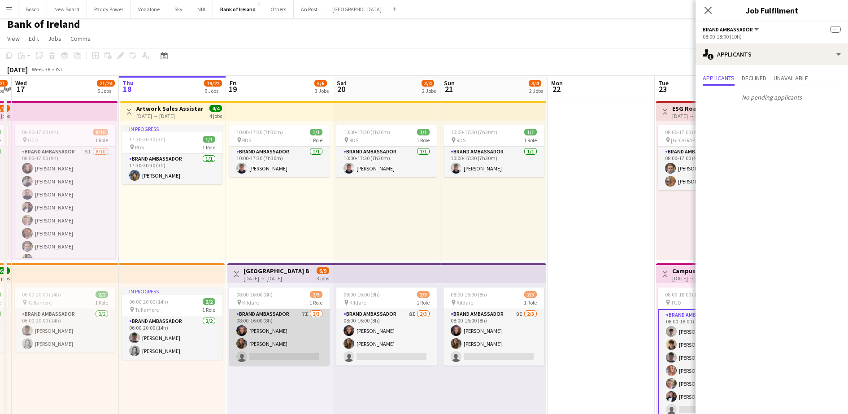
click at [248, 324] on app-card-role "Brand Ambassador 7I 2/3 08:00-16:00 (8h) Jessica Blyth Abbie Lyons single-neutr…" at bounding box center [279, 337] width 100 height 57
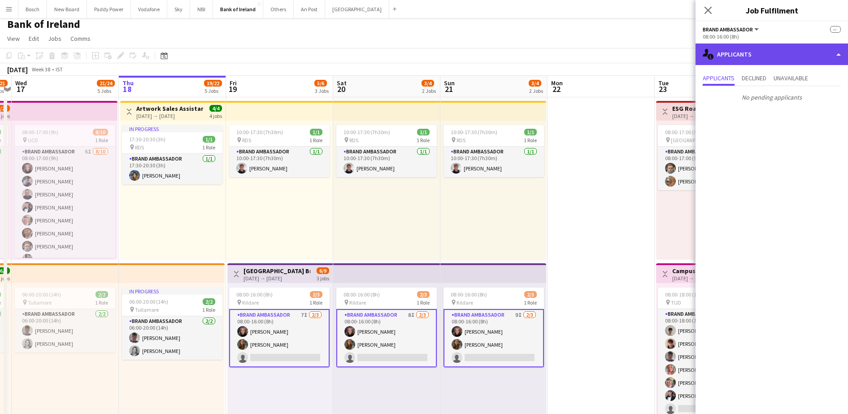
click at [775, 59] on div "single-neutral-actions-information Applicants" at bounding box center [772, 55] width 153 height 22
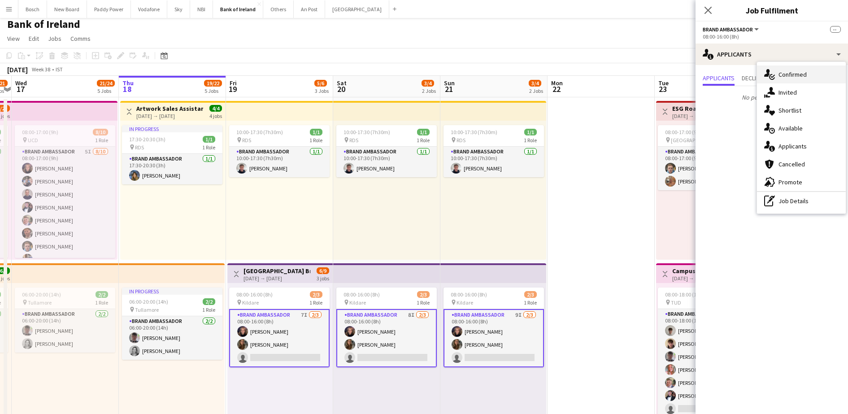
click at [814, 77] on div "single-neutral-actions-check-2 Confirmed" at bounding box center [801, 74] width 89 height 18
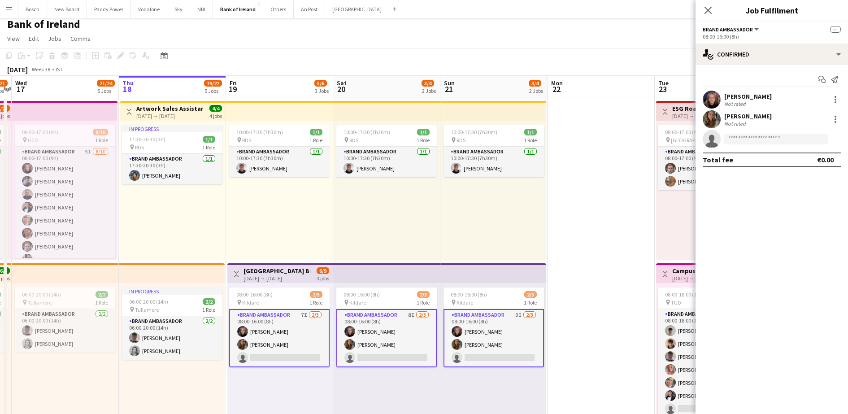
click at [760, 126] on div "Abbie Lyons Not rated" at bounding box center [772, 119] width 153 height 18
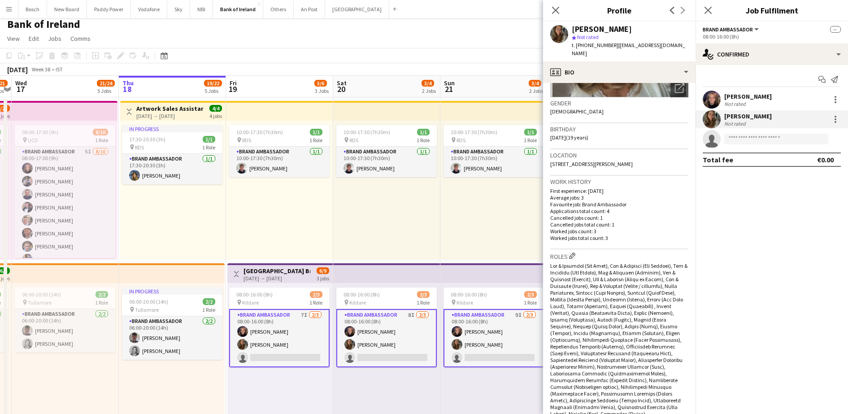
scroll to position [0, 0]
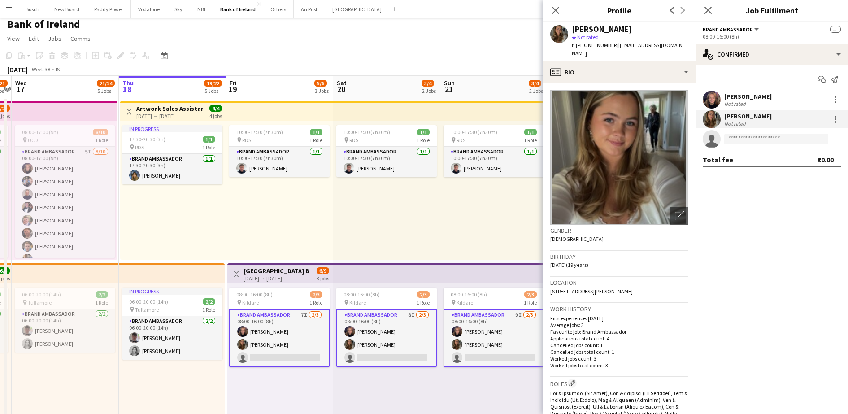
click at [450, 58] on app-toolbar "Copy Paste Paste Ctrl+V Paste with crew Ctrl+Shift+V Paste linked Job [GEOGRAPH…" at bounding box center [424, 55] width 848 height 15
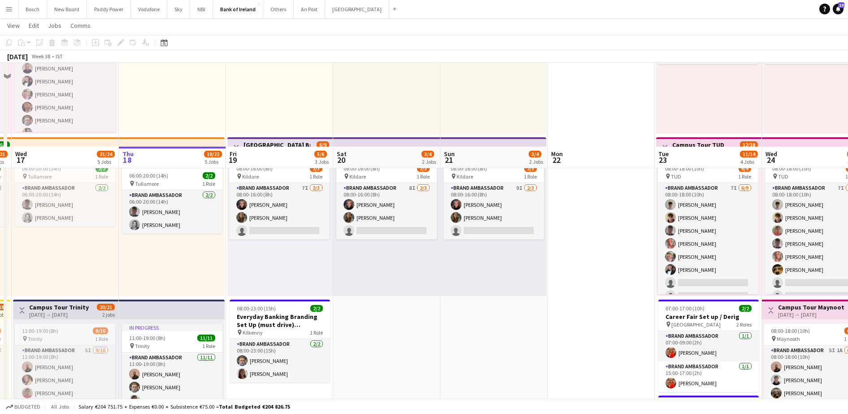
scroll to position [349, 0]
